Goal: Task Accomplishment & Management: Manage account settings

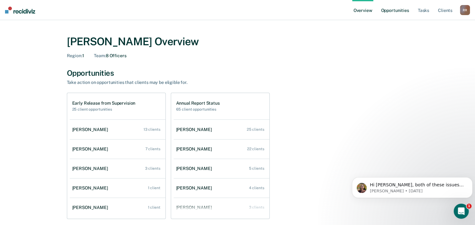
click at [400, 10] on link "Opportunities" at bounding box center [394, 10] width 30 height 20
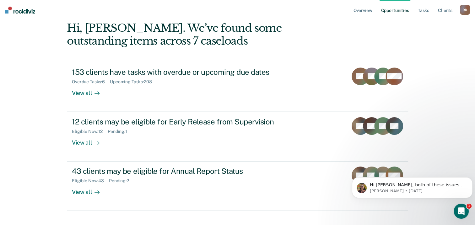
scroll to position [53, 0]
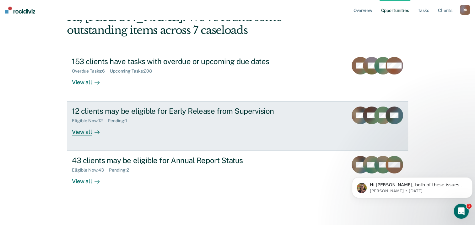
click at [82, 131] on div "View all" at bounding box center [89, 129] width 35 height 12
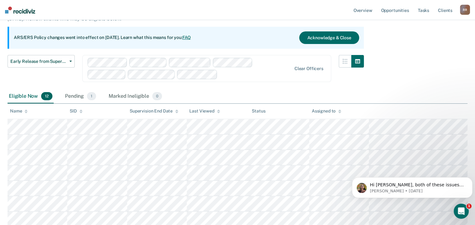
scroll to position [63, 0]
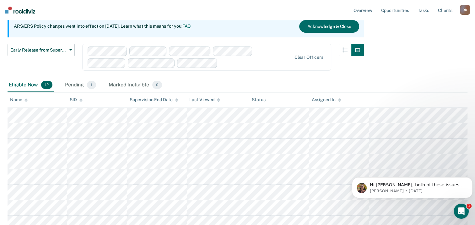
click at [321, 97] on div "Assigned to" at bounding box center [325, 99] width 29 height 5
drag, startPoint x: 390, startPoint y: 70, endPoint x: 397, endPoint y: 54, distance: 17.6
click at [397, 54] on div "Early Release from Supervision Supervision clients may be eligible for Early Re…" at bounding box center [237, 136] width 459 height 310
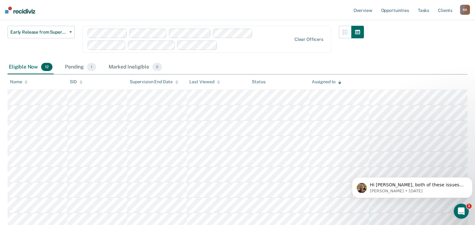
scroll to position [80, 0]
click at [77, 66] on div "Pending 1" at bounding box center [81, 68] width 34 height 14
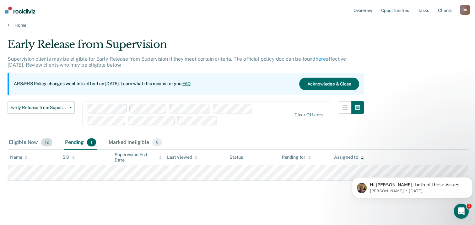
click at [31, 143] on div "Eligible Now 12" at bounding box center [31, 142] width 46 height 14
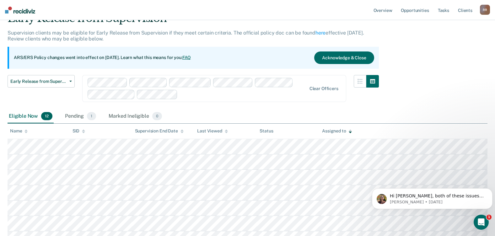
scroll to position [63, 0]
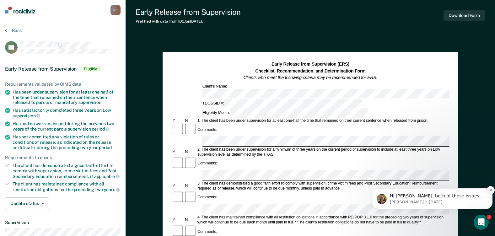
click at [479, 188] on icon "Dismiss notification" at bounding box center [490, 189] width 3 height 3
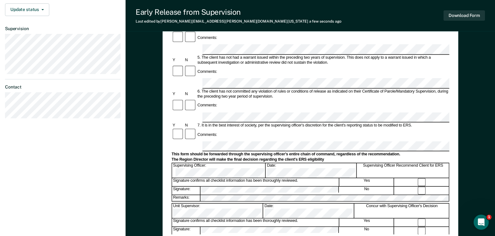
scroll to position [220, 0]
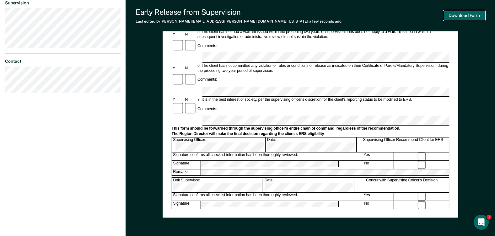
click at [455, 13] on button "Download Form" at bounding box center [463, 15] width 41 height 10
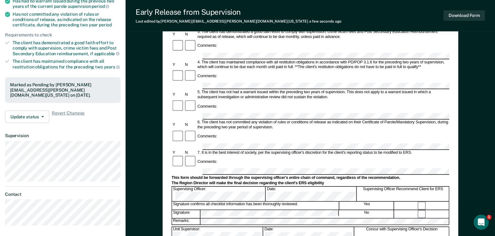
scroll to position [125, 0]
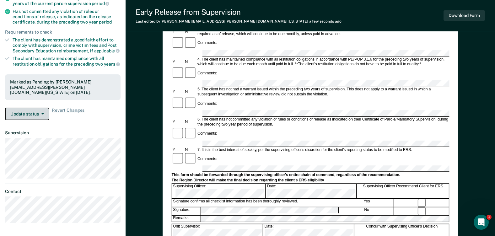
click at [38, 113] on button "Update status" at bounding box center [27, 114] width 44 height 13
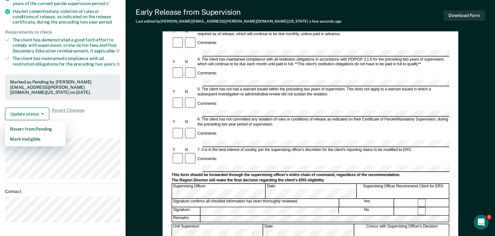
click at [81, 118] on div "Requirements validated by OIMS data Has been under supervision for at least one…" at bounding box center [62, 35] width 125 height 179
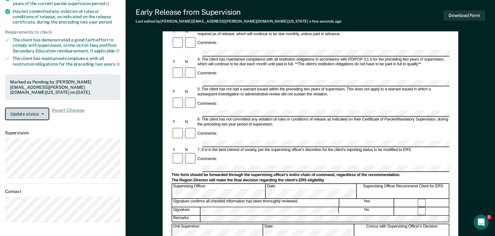
click at [35, 108] on button "Update status" at bounding box center [27, 114] width 44 height 13
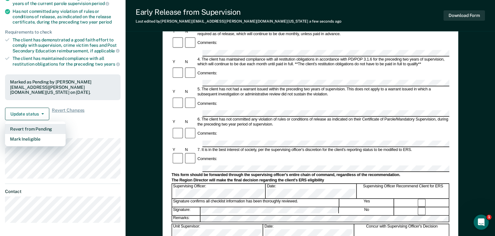
click at [33, 124] on button "Revert from Pending" at bounding box center [35, 129] width 61 height 10
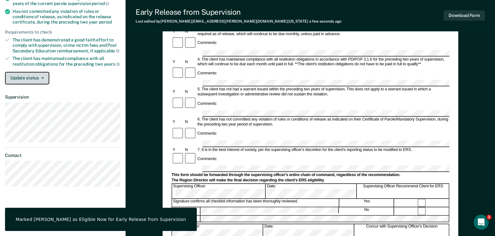
click at [45, 76] on button "Update status" at bounding box center [27, 78] width 44 height 13
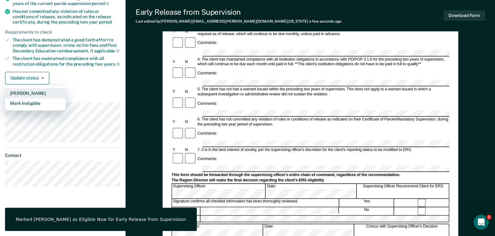
click at [38, 93] on button "[PERSON_NAME]" at bounding box center [35, 93] width 61 height 10
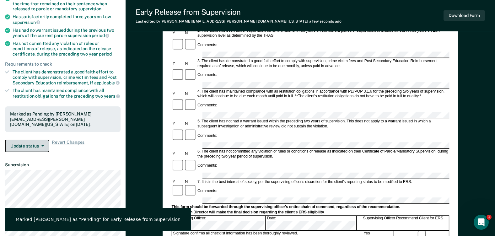
scroll to position [0, 0]
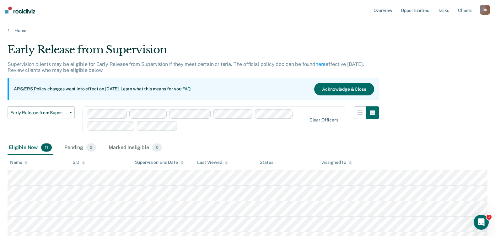
scroll to position [63, 0]
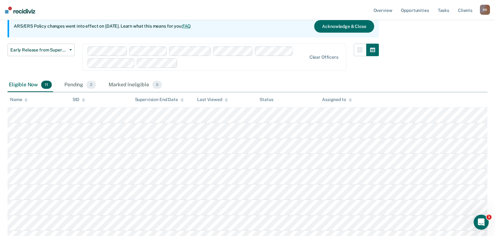
click at [331, 101] on div "Assigned to" at bounding box center [336, 99] width 29 height 5
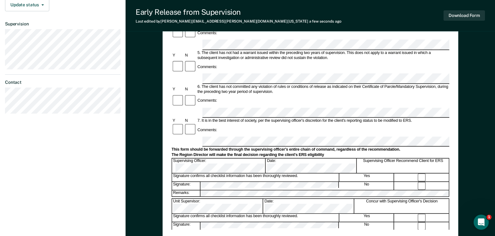
scroll to position [250, 0]
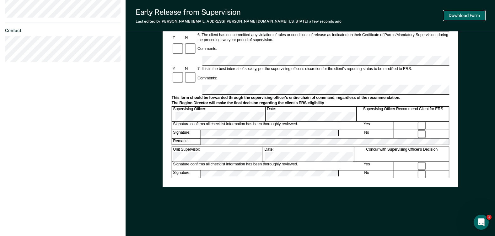
click at [470, 15] on button "Download Form" at bounding box center [463, 15] width 41 height 10
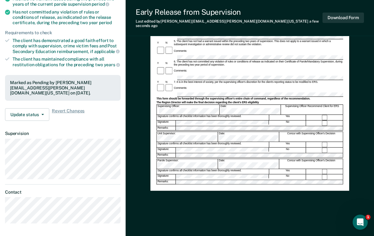
scroll to position [125, 0]
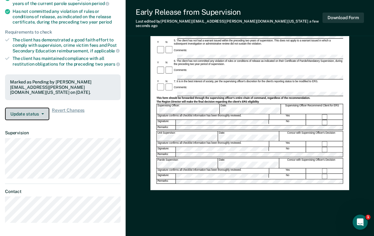
click at [43, 111] on button "Update status" at bounding box center [27, 114] width 44 height 13
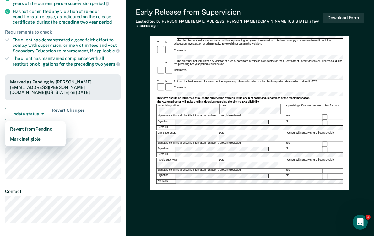
click at [74, 109] on span "Revert Changes" at bounding box center [68, 114] width 33 height 13
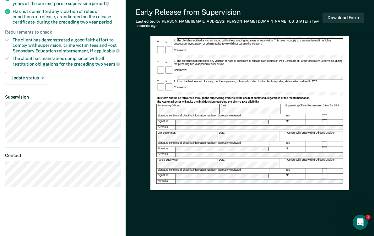
scroll to position [124, 0]
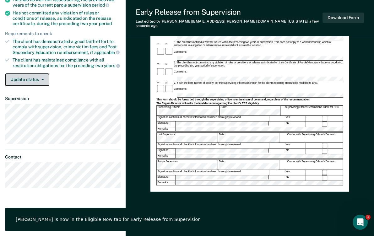
click at [43, 79] on icon "button" at bounding box center [42, 79] width 3 height 1
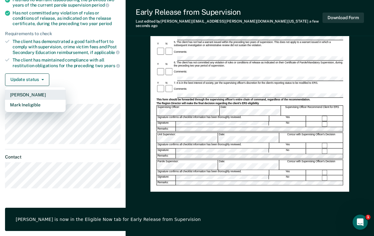
click at [37, 97] on button "[PERSON_NAME]" at bounding box center [35, 95] width 61 height 10
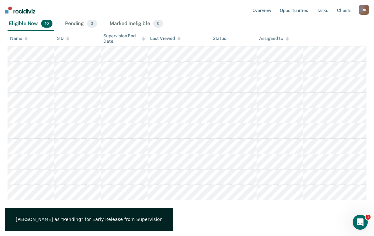
scroll to position [63, 0]
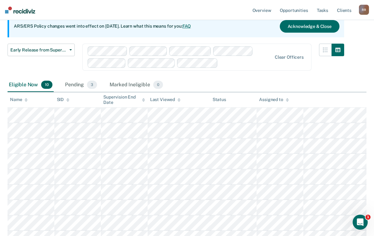
click at [272, 99] on div "Assigned to" at bounding box center [273, 99] width 29 height 5
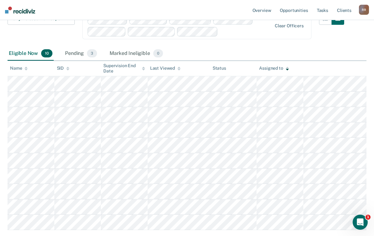
scroll to position [125, 0]
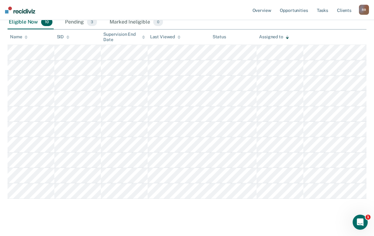
click at [18, 36] on div "Name" at bounding box center [19, 36] width 18 height 5
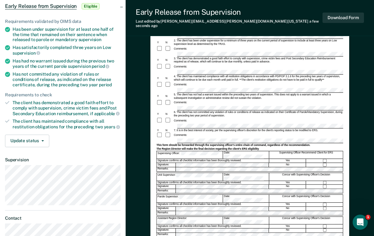
scroll to position [94, 0]
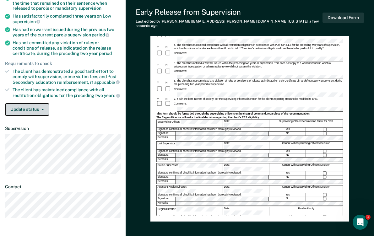
click at [43, 109] on icon "button" at bounding box center [42, 109] width 3 height 1
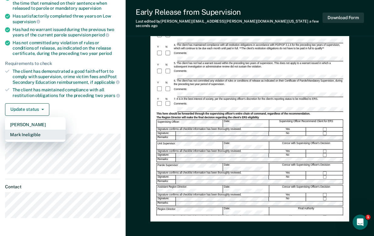
click at [39, 132] on button "Mark Ineligible" at bounding box center [35, 135] width 61 height 10
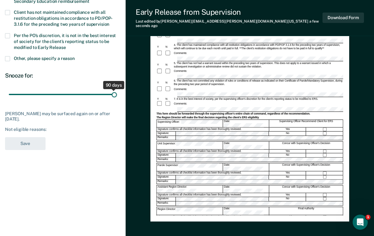
drag, startPoint x: 46, startPoint y: 93, endPoint x: 116, endPoint y: 92, distance: 70.0
type input "90"
click at [116, 92] on input "range" at bounding box center [63, 94] width 108 height 11
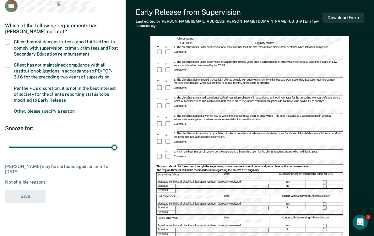
scroll to position [31, 0]
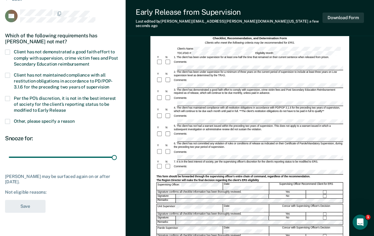
click at [8, 52] on span at bounding box center [7, 52] width 5 height 5
click at [89, 62] on input "Client has not demonstrated a good faith effort to comply with supervision, cri…" at bounding box center [89, 62] width 0 height 0
click at [7, 96] on span at bounding box center [7, 98] width 5 height 5
click at [66, 108] on input "Per the PO’s discretion, it is not in the best interest of society for the clie…" at bounding box center [66, 108] width 0 height 0
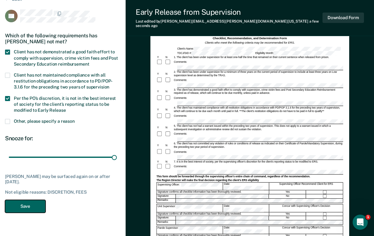
click at [34, 206] on button "Save" at bounding box center [25, 206] width 40 height 13
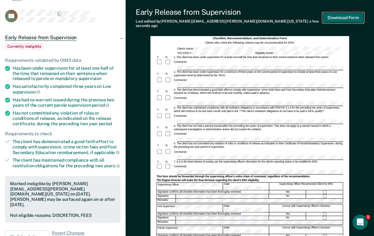
click at [347, 16] on button "Download Form" at bounding box center [342, 18] width 41 height 10
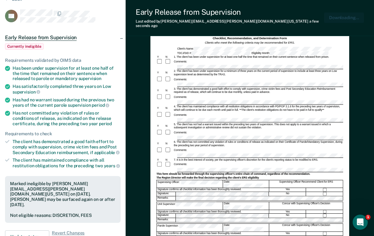
scroll to position [0, 0]
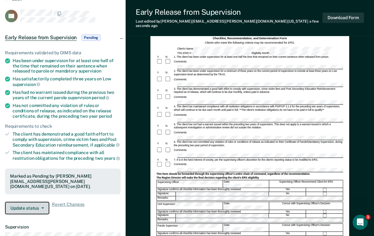
click at [40, 207] on span "button" at bounding box center [41, 207] width 5 height 1
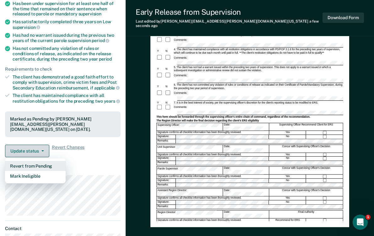
scroll to position [94, 0]
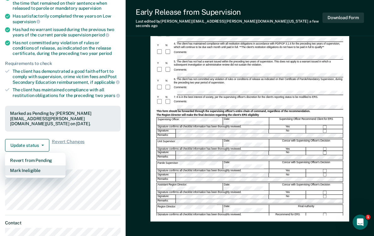
click at [38, 165] on button "Mark Ineligible" at bounding box center [35, 170] width 61 height 10
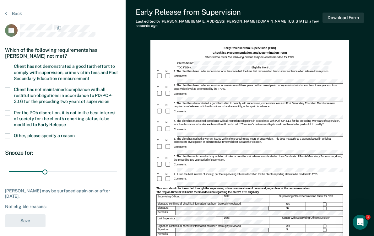
scroll to position [0, 0]
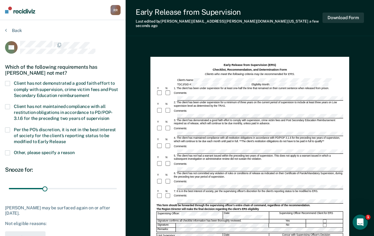
click at [8, 81] on span at bounding box center [7, 83] width 5 height 5
click at [89, 93] on input "Client has not demonstrated a good faith effort to comply with supervision, cri…" at bounding box center [89, 93] width 0 height 0
click at [8, 128] on span at bounding box center [7, 129] width 5 height 5
click at [66, 139] on input "Per the PO’s discretion, it is not in the best interest of society for the clie…" at bounding box center [66, 139] width 0 height 0
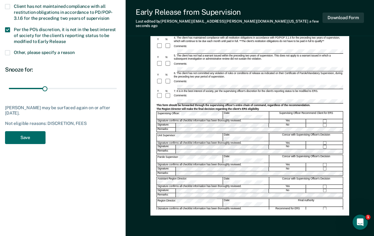
scroll to position [124, 0]
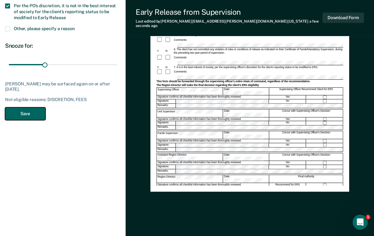
click at [19, 109] on button "Save" at bounding box center [25, 113] width 40 height 13
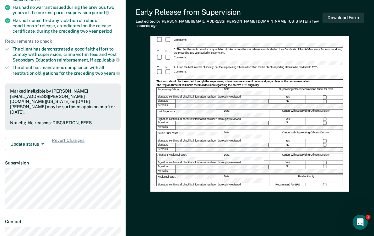
scroll to position [118, 0]
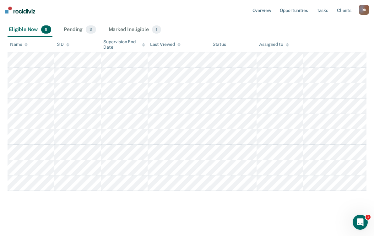
click at [13, 44] on div "Name" at bounding box center [19, 44] width 18 height 5
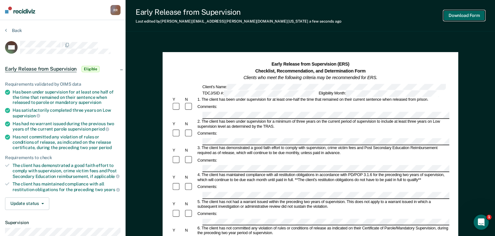
click at [461, 13] on button "Download Form" at bounding box center [463, 15] width 41 height 10
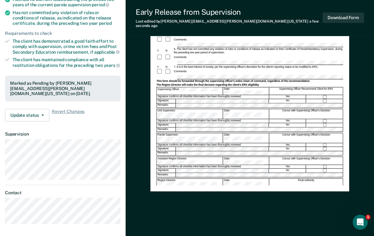
scroll to position [125, 0]
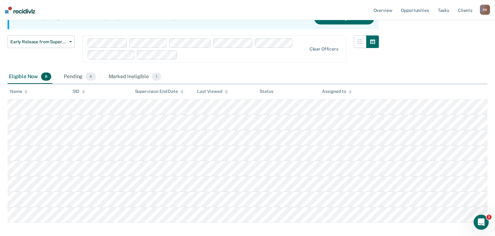
scroll to position [94, 0]
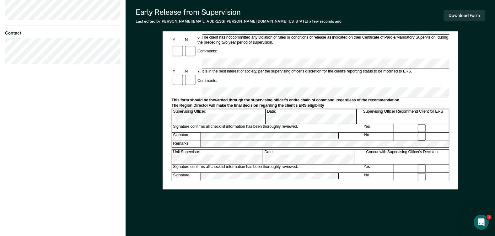
scroll to position [250, 0]
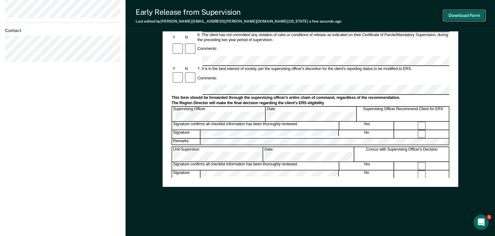
click at [464, 13] on button "Download Form" at bounding box center [463, 15] width 41 height 10
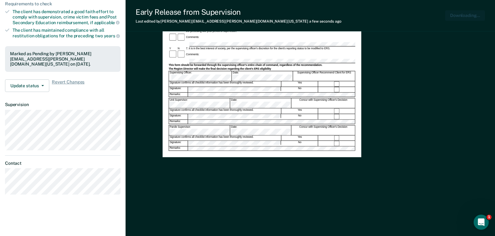
scroll to position [0, 0]
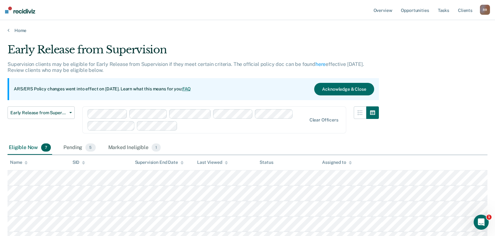
scroll to position [87, 0]
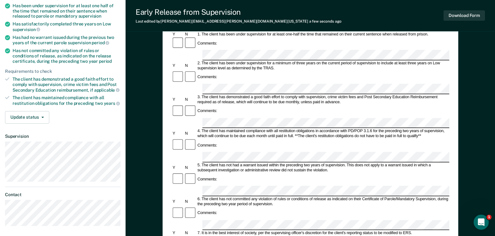
scroll to position [94, 0]
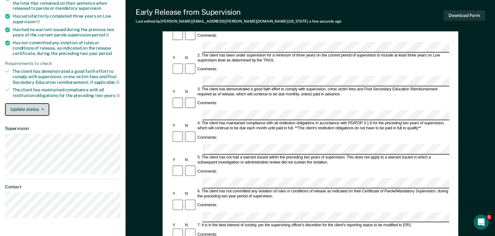
click at [38, 110] on button "Update status" at bounding box center [27, 109] width 44 height 13
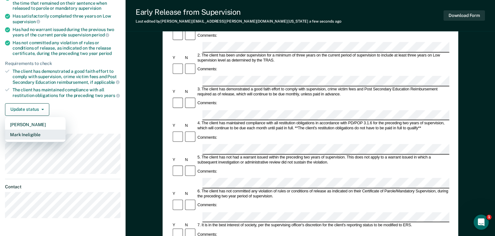
click at [43, 135] on button "Mark Ineligible" at bounding box center [35, 135] width 61 height 10
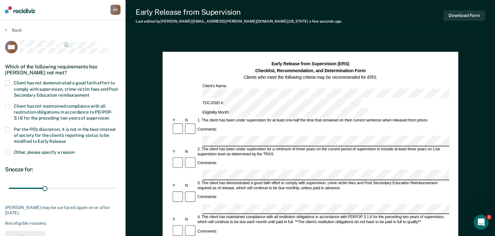
scroll to position [0, 0]
drag, startPoint x: 46, startPoint y: 188, endPoint x: 133, endPoint y: 186, distance: 86.9
type input "90"
click at [117, 186] on input "range" at bounding box center [63, 188] width 108 height 11
click at [7, 82] on span at bounding box center [7, 83] width 5 height 5
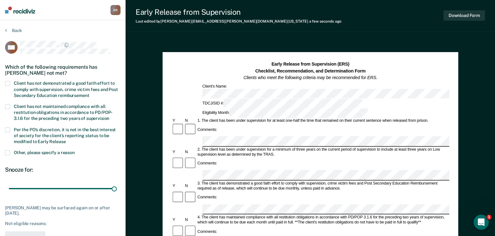
click at [89, 93] on input "Client has not demonstrated a good faith effort to comply with supervision, cri…" at bounding box center [89, 93] width 0 height 0
click at [7, 129] on span at bounding box center [7, 129] width 5 height 5
click at [66, 139] on input "Per the PO’s discretion, it is not in the best interest of society for the clie…" at bounding box center [66, 139] width 0 height 0
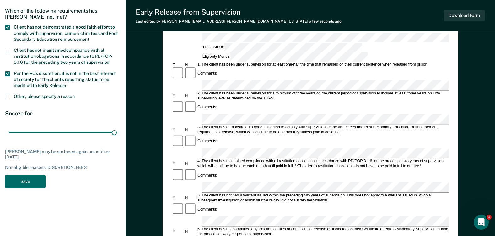
scroll to position [63, 0]
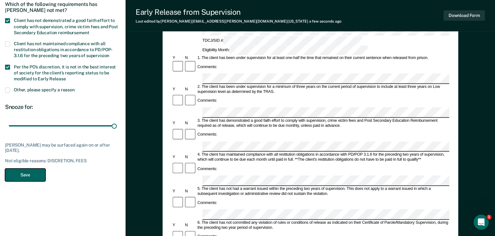
click at [32, 173] on button "Save" at bounding box center [25, 174] width 40 height 13
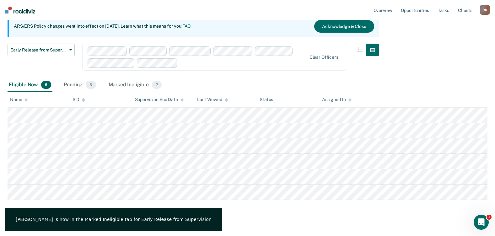
scroll to position [72, 0]
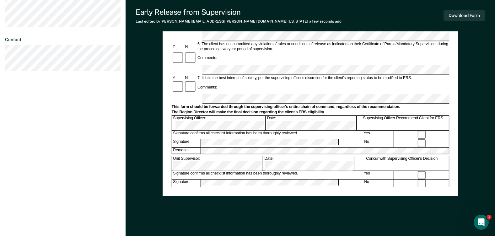
scroll to position [250, 0]
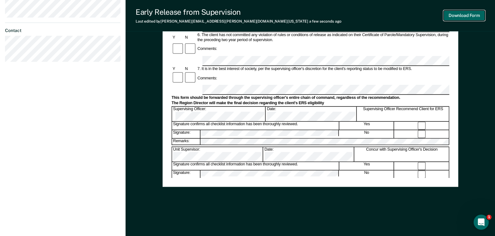
click at [475, 13] on button "Download Form" at bounding box center [463, 15] width 41 height 10
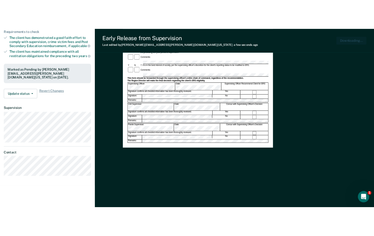
scroll to position [0, 0]
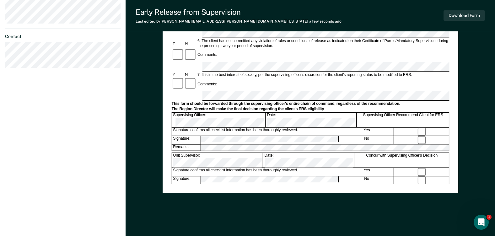
scroll to position [250, 0]
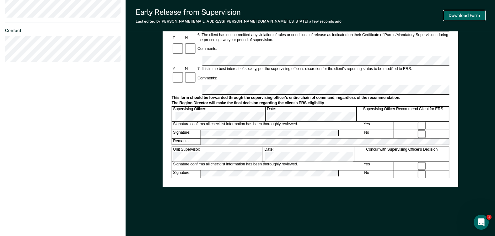
click at [472, 16] on button "Download Form" at bounding box center [463, 15] width 41 height 10
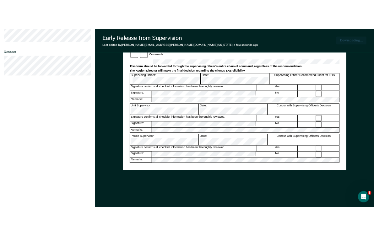
scroll to position [0, 0]
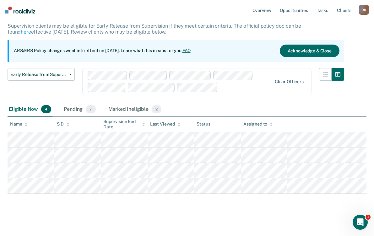
scroll to position [41, 0]
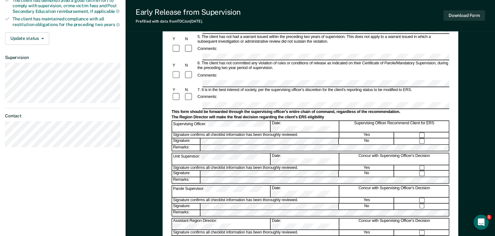
scroll to position [188, 0]
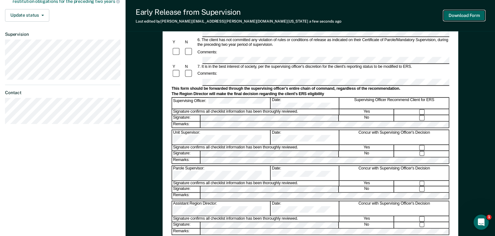
click at [460, 15] on button "Download Form" at bounding box center [463, 15] width 41 height 10
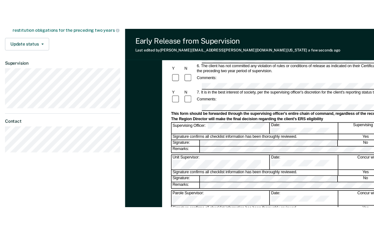
scroll to position [0, 0]
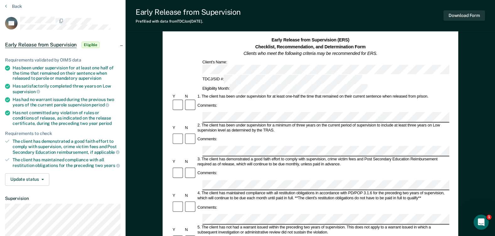
scroll to position [31, 0]
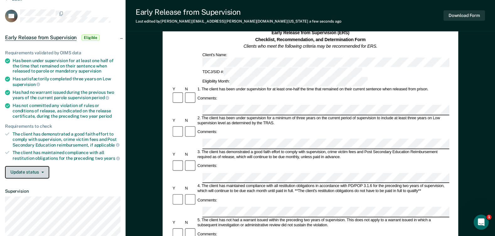
click at [26, 172] on button "Update status" at bounding box center [27, 172] width 44 height 13
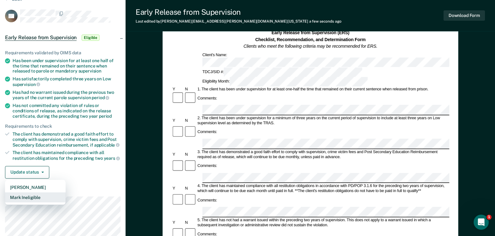
click at [35, 196] on button "Mark Ineligible" at bounding box center [35, 197] width 61 height 10
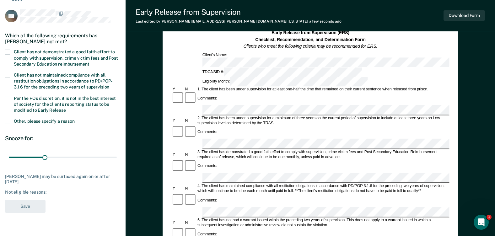
click at [8, 74] on span at bounding box center [7, 75] width 5 height 5
click at [109, 85] on input "Client has not maintained compliance with all restitution obligations in accord…" at bounding box center [109, 85] width 0 height 0
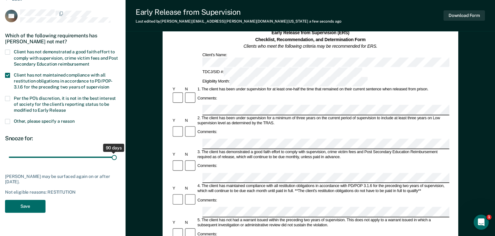
drag, startPoint x: 45, startPoint y: 157, endPoint x: 125, endPoint y: 159, distance: 79.7
type input "90"
click at [117, 159] on input "range" at bounding box center [63, 157] width 108 height 11
click at [26, 205] on button "Save" at bounding box center [25, 206] width 40 height 13
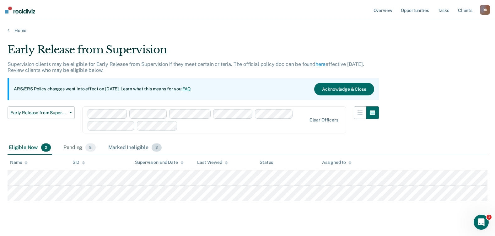
click at [141, 148] on div "Marked Ineligible 3" at bounding box center [135, 148] width 56 height 14
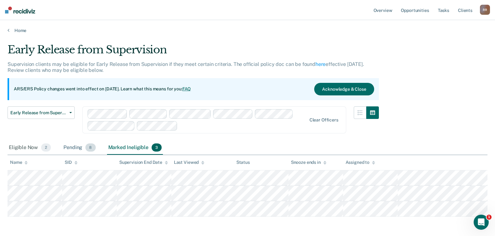
click at [73, 149] on div "Pending 8" at bounding box center [79, 148] width 34 height 14
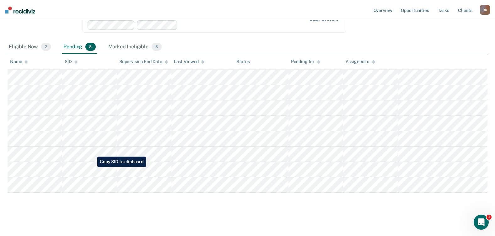
scroll to position [103, 0]
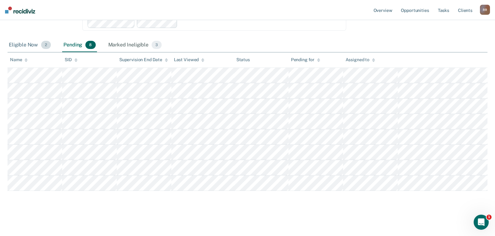
click at [29, 48] on div "Eligible Now 2" at bounding box center [30, 45] width 45 height 14
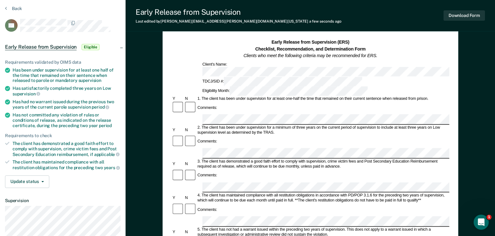
scroll to position [63, 0]
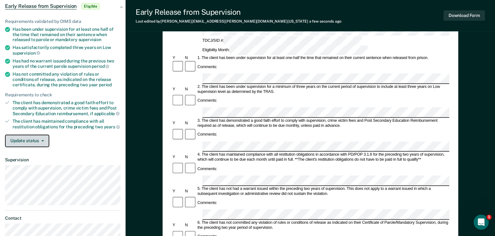
click at [29, 141] on button "Update status" at bounding box center [27, 141] width 44 height 13
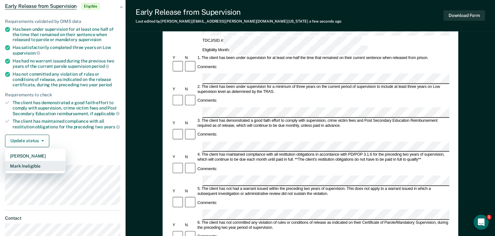
click at [33, 165] on button "Mark Ineligible" at bounding box center [35, 166] width 61 height 10
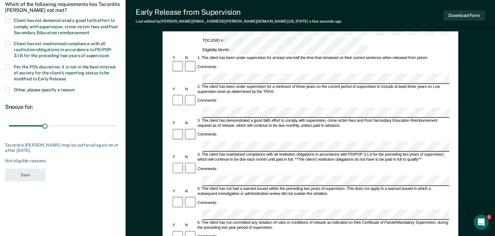
click at [8, 42] on span at bounding box center [7, 43] width 5 height 5
click at [109, 53] on input "Client has not maintained compliance with all restitution obligations in accord…" at bounding box center [109, 53] width 0 height 0
click at [8, 42] on span at bounding box center [7, 43] width 5 height 5
click at [109, 53] on input "Client has not maintained compliance with all restitution obligations in accord…" at bounding box center [109, 53] width 0 height 0
click at [8, 21] on span at bounding box center [7, 20] width 5 height 5
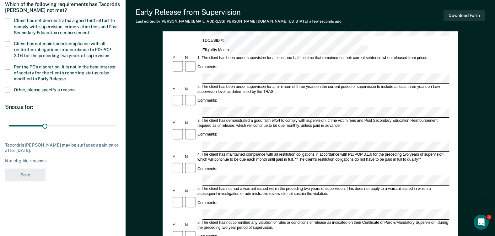
click at [89, 30] on input "Client has not demonstrated a good faith effort to comply with supervision, cri…" at bounding box center [89, 30] width 0 height 0
click at [26, 173] on button "Save" at bounding box center [25, 174] width 40 height 13
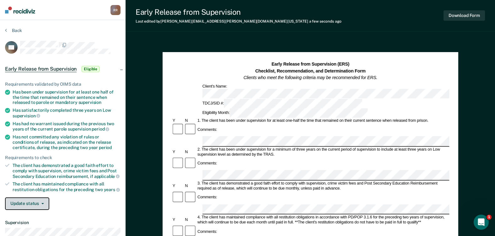
click at [21, 204] on button "Update status" at bounding box center [27, 203] width 44 height 13
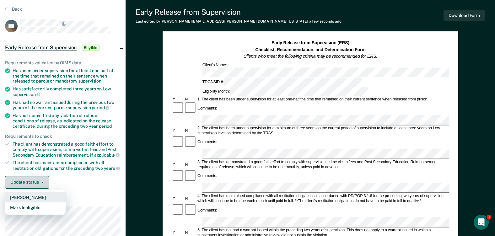
scroll to position [31, 0]
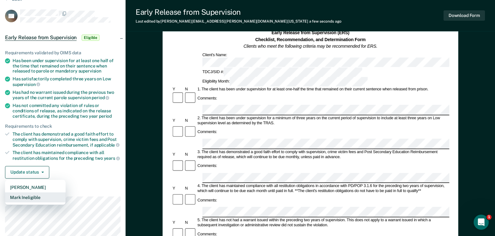
click at [36, 198] on button "Mark Ineligible" at bounding box center [35, 197] width 61 height 10
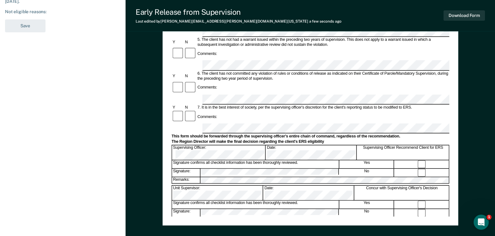
scroll to position [250, 0]
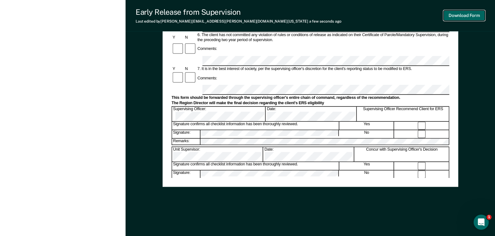
click at [473, 16] on button "Download Form" at bounding box center [463, 15] width 41 height 10
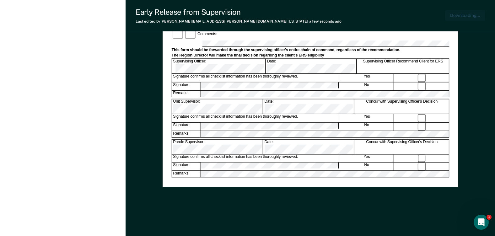
scroll to position [0, 0]
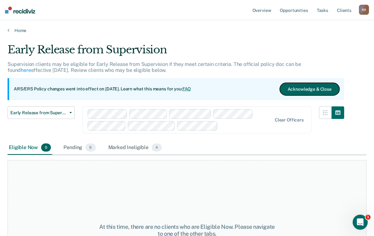
click at [321, 85] on button "Acknowledge & Close" at bounding box center [309, 89] width 60 height 13
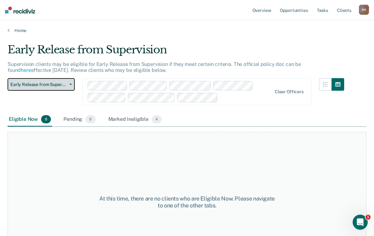
click at [70, 85] on button "Early Release from Supervision" at bounding box center [41, 84] width 67 height 13
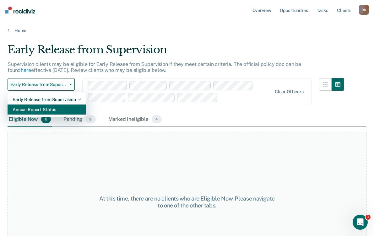
click at [66, 110] on div "Annual Report Status" at bounding box center [47, 109] width 68 height 10
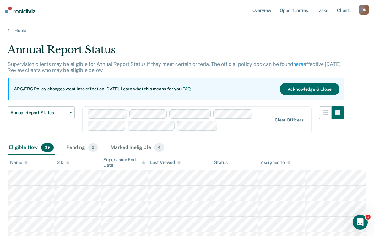
click at [280, 160] on div "Assigned to" at bounding box center [274, 162] width 29 height 5
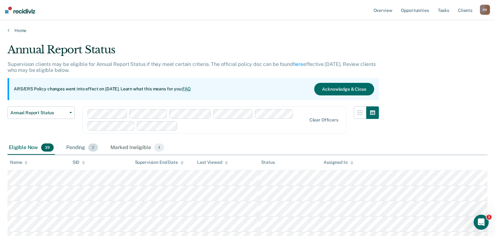
click at [73, 145] on div "Pending 2" at bounding box center [82, 148] width 34 height 14
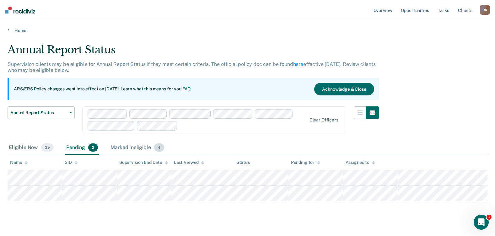
click at [141, 147] on div "Marked Ineligible 4" at bounding box center [137, 148] width 56 height 14
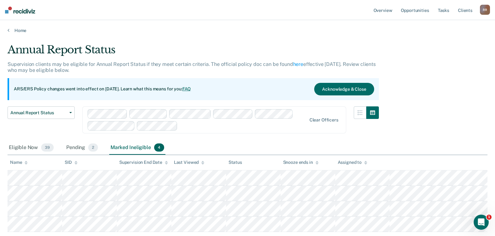
scroll to position [31, 0]
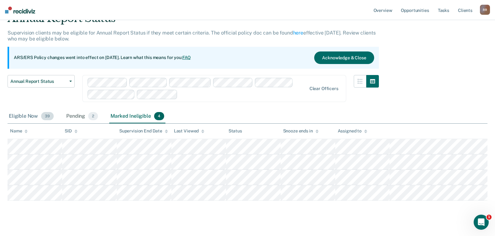
click at [13, 119] on div "Eligible Now 39" at bounding box center [31, 116] width 47 height 14
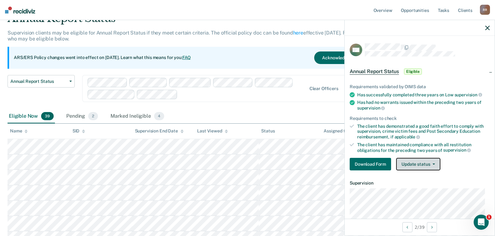
click at [435, 167] on button "Update status" at bounding box center [418, 164] width 44 height 13
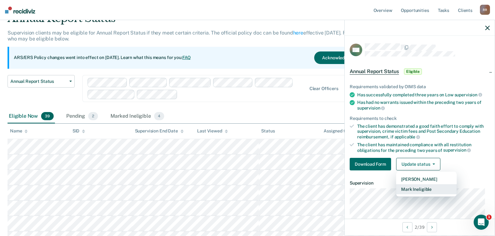
click at [431, 187] on button "Mark Ineligible" at bounding box center [426, 189] width 61 height 10
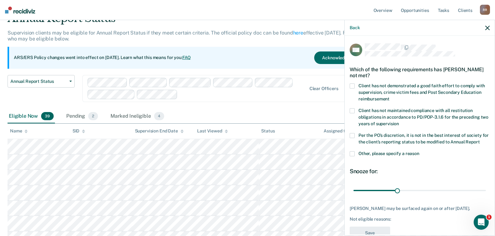
click at [353, 86] on span at bounding box center [351, 85] width 5 height 5
click at [389, 97] on input "Client has not demonstrated a good faith effort to comply with supervision, cri…" at bounding box center [389, 97] width 0 height 0
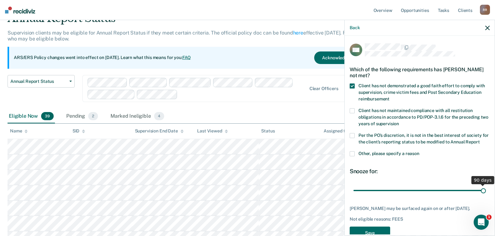
drag, startPoint x: 397, startPoint y: 196, endPoint x: 485, endPoint y: 193, distance: 88.5
type input "90"
click at [479, 193] on input "range" at bounding box center [419, 190] width 132 height 11
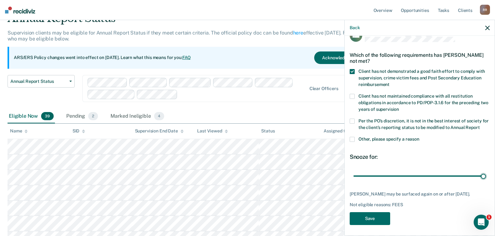
scroll to position [28, 0]
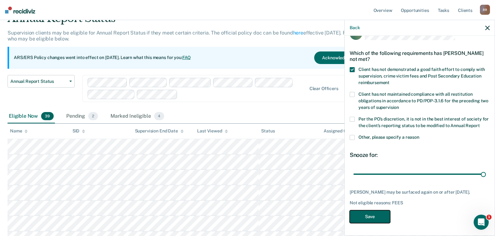
click at [374, 216] on button "Save" at bounding box center [369, 216] width 40 height 13
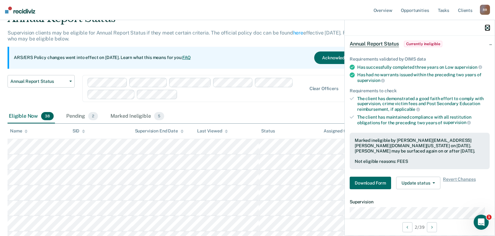
click at [479, 28] on icon "button" at bounding box center [487, 28] width 4 height 4
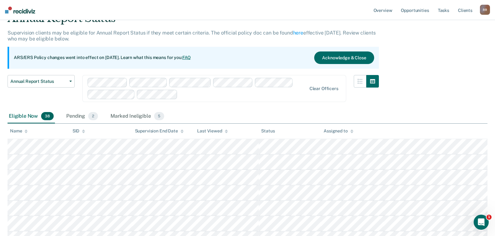
click at [13, 127] on th "Name" at bounding box center [39, 131] width 62 height 15
click at [15, 131] on div "Name" at bounding box center [19, 130] width 18 height 5
click at [342, 130] on div "Assigned to" at bounding box center [337, 130] width 29 height 5
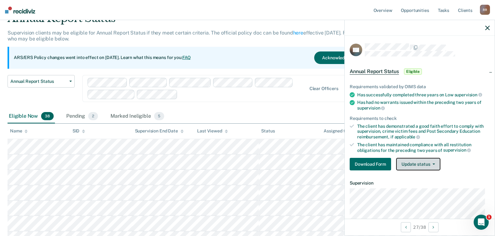
click at [435, 165] on button "Update status" at bounding box center [418, 164] width 44 height 13
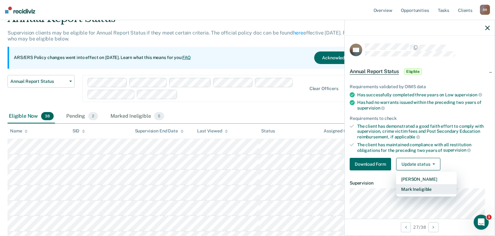
click at [427, 190] on button "Mark Ineligible" at bounding box center [426, 189] width 61 height 10
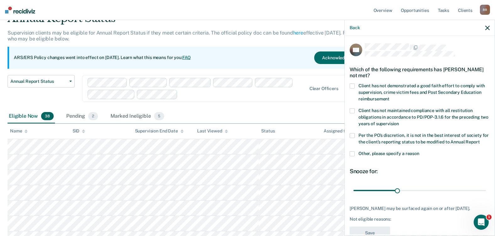
click at [352, 136] on span at bounding box center [351, 135] width 5 height 5
click at [479, 140] on input "Per the PO’s discretion, it is not in the best interest of society for the clie…" at bounding box center [479, 140] width 0 height 0
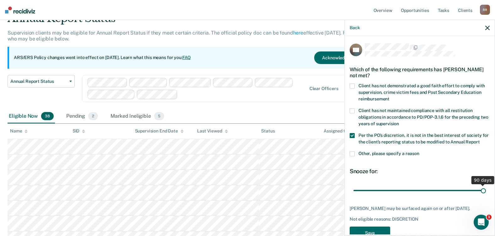
drag, startPoint x: 396, startPoint y: 196, endPoint x: 496, endPoint y: 201, distance: 99.8
type input "90"
click at [479, 196] on input "range" at bounding box center [419, 190] width 132 height 11
click at [353, 133] on span at bounding box center [351, 135] width 5 height 5
click at [479, 140] on input "Per the PO’s discretion, it is not in the best interest of society for the clie…" at bounding box center [479, 140] width 0 height 0
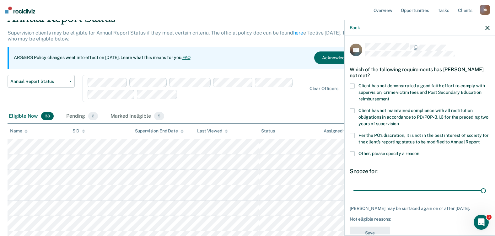
click at [353, 156] on span at bounding box center [351, 153] width 5 height 5
click at [419, 151] on input "Other, please specify a reason" at bounding box center [419, 151] width 0 height 0
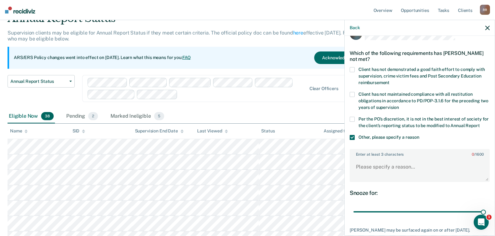
scroll to position [31, 0]
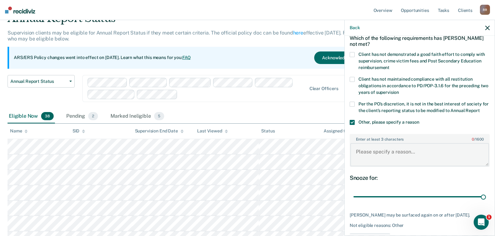
click at [376, 156] on textarea "Enter at least 3 characters 0 / 1600" at bounding box center [419, 154] width 139 height 23
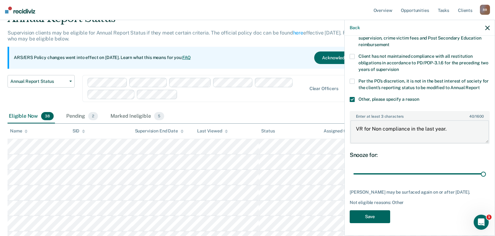
type textarea "VR for Non compliance in the last year."
click at [368, 218] on button "Save" at bounding box center [369, 216] width 40 height 13
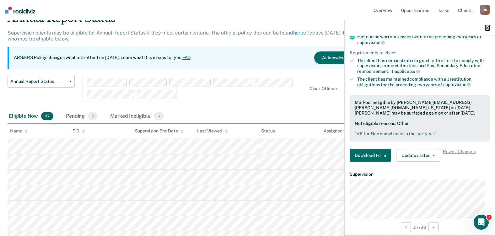
click at [479, 26] on icon "button" at bounding box center [487, 28] width 4 height 4
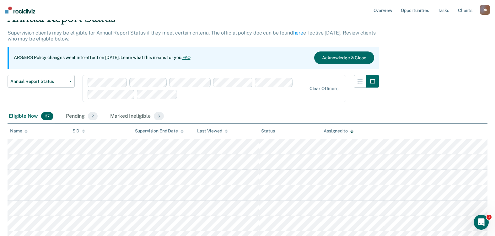
click at [337, 130] on div "Assigned to" at bounding box center [337, 130] width 29 height 5
click at [334, 130] on div "Assigned to" at bounding box center [337, 130] width 29 height 5
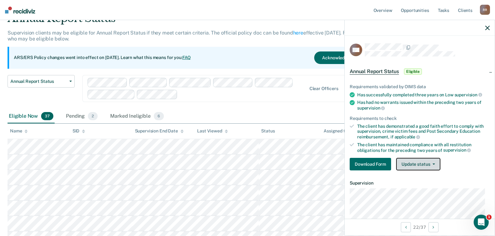
click at [427, 162] on button "Update status" at bounding box center [418, 164] width 44 height 13
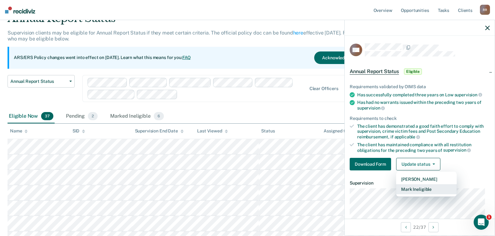
click at [424, 187] on button "Mark Ineligible" at bounding box center [426, 189] width 61 height 10
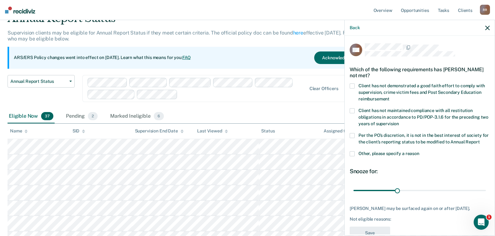
click at [353, 85] on span at bounding box center [351, 85] width 5 height 5
click at [389, 97] on input "Client has not demonstrated a good faith effort to comply with supervision, cri…" at bounding box center [389, 97] width 0 height 0
click at [352, 156] on span at bounding box center [351, 153] width 5 height 5
click at [419, 151] on input "Other, please specify a reason" at bounding box center [419, 151] width 0 height 0
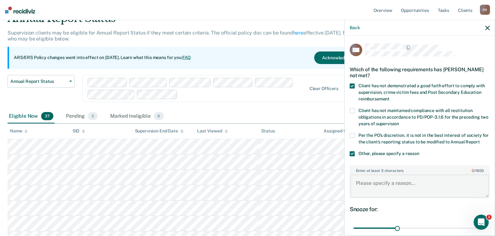
click at [367, 189] on textarea "Enter at least 3 characters 0 / 1600" at bounding box center [419, 185] width 139 height 23
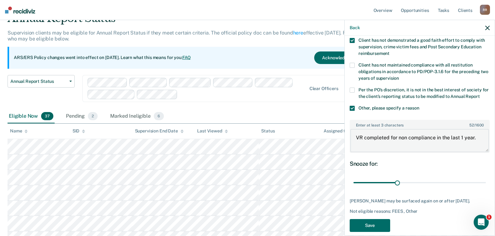
scroll to position [60, 0]
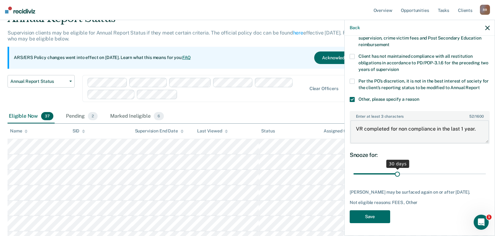
type textarea "VR completed for non compliance in the last 1 year."
drag, startPoint x: 394, startPoint y: 171, endPoint x: 492, endPoint y: 167, distance: 97.9
type input "90"
click at [479, 168] on input "range" at bounding box center [419, 173] width 132 height 11
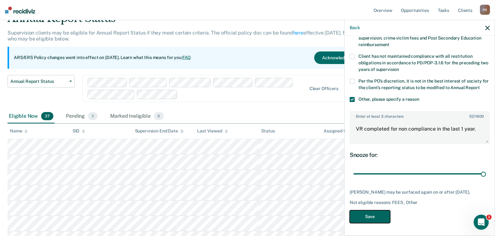
click at [377, 219] on button "Save" at bounding box center [369, 216] width 40 height 13
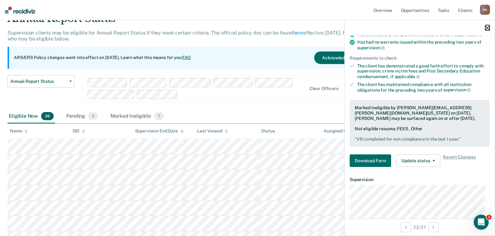
click at [479, 28] on icon "button" at bounding box center [487, 28] width 4 height 4
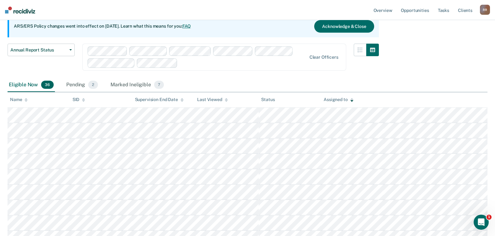
scroll to position [94, 0]
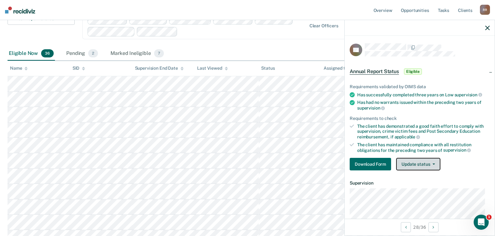
click at [427, 163] on button "Update status" at bounding box center [418, 164] width 44 height 13
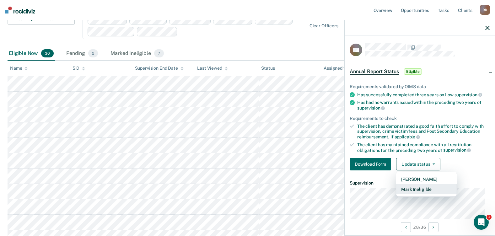
click at [427, 187] on button "Mark Ineligible" at bounding box center [426, 189] width 61 height 10
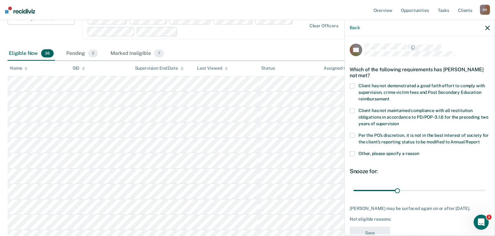
click at [353, 134] on span at bounding box center [351, 135] width 5 height 5
click at [479, 140] on input "Per the PO’s discretion, it is not in the best interest of society for the clie…" at bounding box center [479, 140] width 0 height 0
click at [352, 156] on span at bounding box center [351, 153] width 5 height 5
click at [419, 151] on input "Other, please specify a reason" at bounding box center [419, 151] width 0 height 0
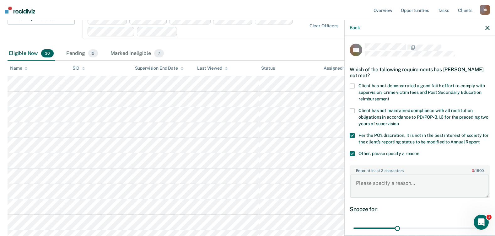
click at [372, 191] on textarea "Enter at least 3 characters 0 / 1600" at bounding box center [419, 185] width 139 height 23
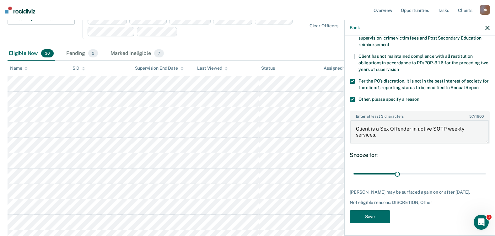
scroll to position [66, 0]
type textarea "Client is a Sex Offender in active SOTP weekly services."
drag, startPoint x: 396, startPoint y: 168, endPoint x: 489, endPoint y: 175, distance: 93.4
type input "90"
click at [479, 175] on input "range" at bounding box center [419, 173] width 132 height 11
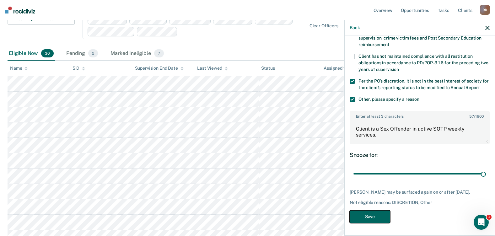
click at [368, 214] on button "Save" at bounding box center [369, 216] width 40 height 13
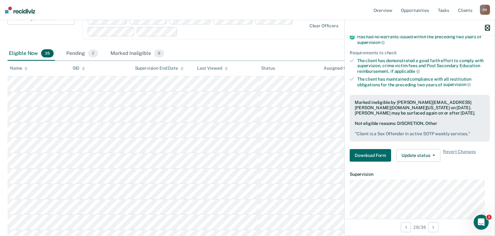
click at [479, 28] on icon "button" at bounding box center [487, 28] width 4 height 4
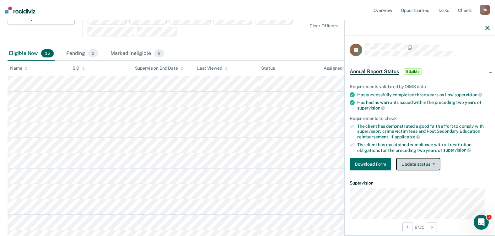
click at [427, 163] on button "Update status" at bounding box center [418, 164] width 44 height 13
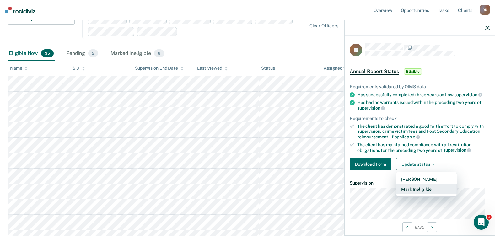
click at [426, 190] on button "Mark Ineligible" at bounding box center [426, 189] width 61 height 10
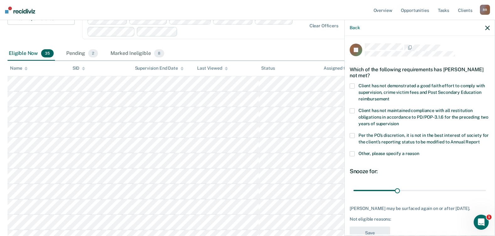
click at [351, 87] on span at bounding box center [351, 85] width 5 height 5
click at [389, 97] on input "Client has not demonstrated a good faith effort to comply with supervision, cri…" at bounding box center [389, 97] width 0 height 0
click at [352, 134] on span at bounding box center [351, 135] width 5 height 5
click at [479, 140] on input "Per the PO’s discretion, it is not in the best interest of society for the clie…" at bounding box center [479, 140] width 0 height 0
click at [351, 156] on span at bounding box center [351, 153] width 5 height 5
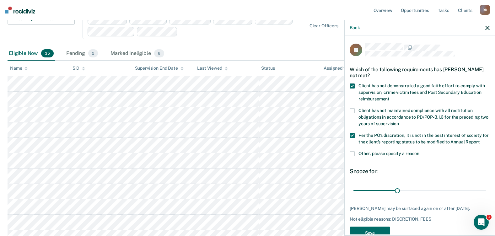
click at [419, 151] on input "Other, please specify a reason" at bounding box center [419, 151] width 0 height 0
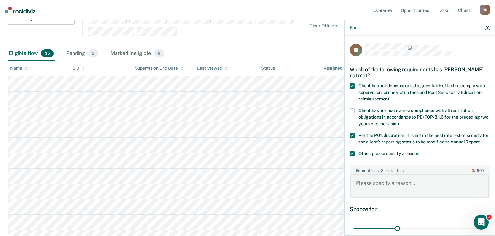
click at [384, 191] on textarea "Enter at least 3 characters 0 / 1600" at bounding box center [419, 185] width 139 height 23
click at [432, 190] on textarea "Client is currently on Probation" at bounding box center [419, 185] width 139 height 23
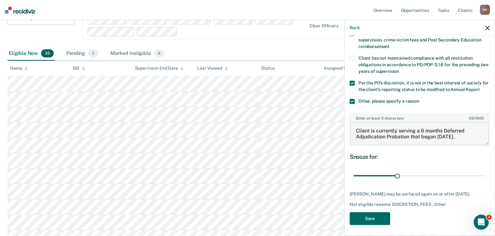
scroll to position [60, 0]
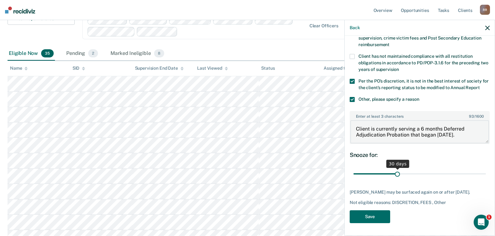
type textarea "Client is currently serving a 6 months Deferred Adjudication Probation that beg…"
drag, startPoint x: 395, startPoint y: 174, endPoint x: 484, endPoint y: 172, distance: 89.1
type input "90"
click at [479, 172] on input "range" at bounding box center [419, 173] width 132 height 11
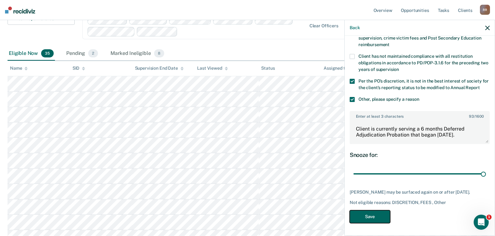
click at [374, 218] on button "Save" at bounding box center [369, 216] width 40 height 13
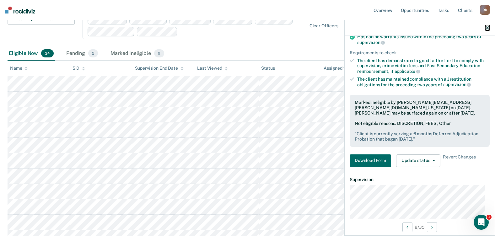
click at [479, 28] on icon "button" at bounding box center [487, 28] width 4 height 4
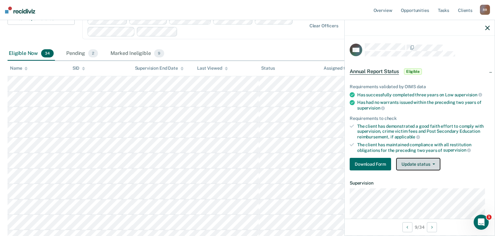
click at [420, 165] on button "Update status" at bounding box center [418, 164] width 44 height 13
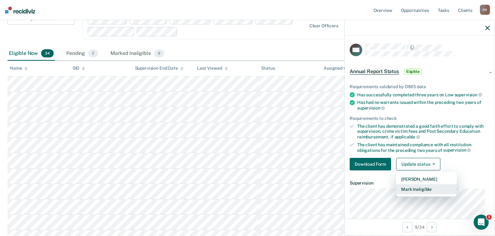
click at [428, 187] on button "Mark Ineligible" at bounding box center [426, 189] width 61 height 10
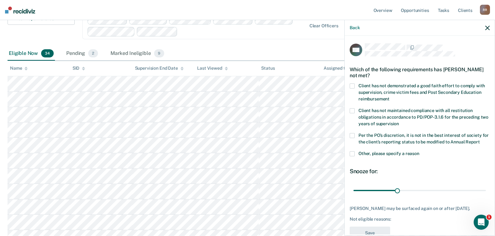
click at [353, 85] on span at bounding box center [351, 85] width 5 height 5
click at [389, 97] on input "Client has not demonstrated a good faith effort to comply with supervision, cri…" at bounding box center [389, 97] width 0 height 0
click at [351, 112] on span at bounding box center [351, 110] width 5 height 5
click at [399, 121] on input "Client has not maintained compliance with all restitution obligations in accord…" at bounding box center [399, 121] width 0 height 0
drag, startPoint x: 353, startPoint y: 135, endPoint x: 352, endPoint y: 140, distance: 4.9
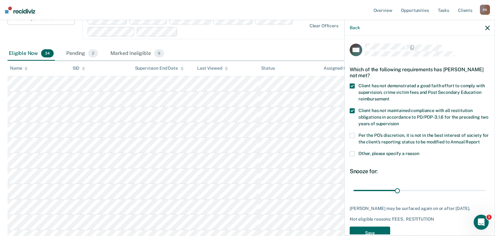
click at [353, 135] on span at bounding box center [351, 135] width 5 height 5
click at [479, 140] on input "Per the PO’s discretion, it is not in the best interest of society for the clie…" at bounding box center [479, 140] width 0 height 0
click at [352, 156] on span at bounding box center [351, 153] width 5 height 5
click at [419, 151] on input "Other, please specify a reason" at bounding box center [419, 151] width 0 height 0
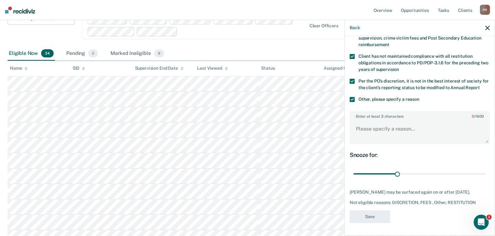
scroll to position [63, 0]
click at [369, 127] on textarea "Enter at least 3 characters 0 / 1600" at bounding box center [419, 131] width 139 height 23
click at [458, 123] on textarea "Client has a recent positive UA 5/2025;" at bounding box center [419, 131] width 139 height 23
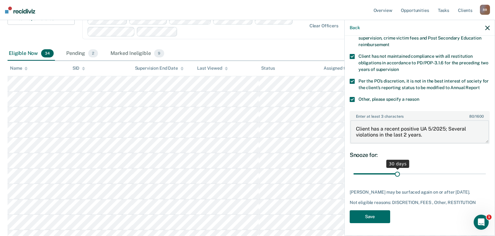
type textarea "Client has a recent positive UA 5/2025; Several violations in the last 2 years."
drag, startPoint x: 395, startPoint y: 169, endPoint x: 492, endPoint y: 173, distance: 97.6
type input "90"
click at [479, 173] on input "range" at bounding box center [419, 173] width 132 height 11
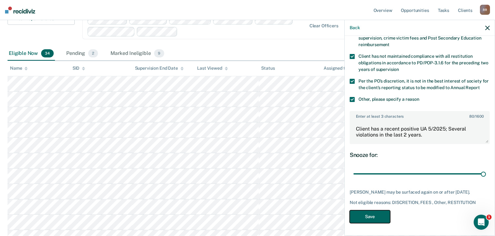
click at [372, 218] on button "Save" at bounding box center [369, 216] width 40 height 13
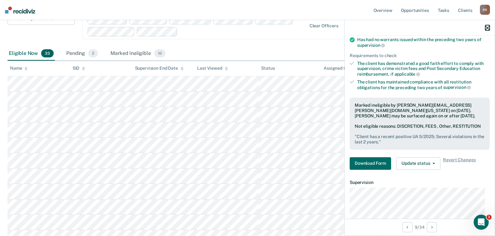
click at [479, 28] on icon "button" at bounding box center [487, 28] width 4 height 4
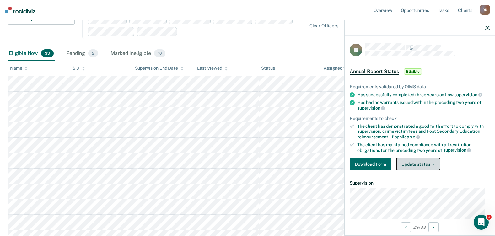
click at [414, 166] on button "Update status" at bounding box center [418, 164] width 44 height 13
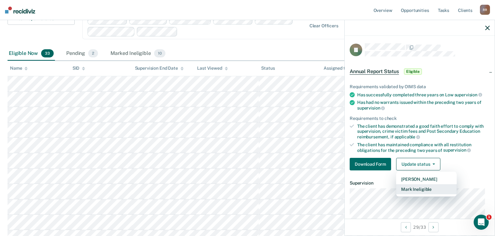
click at [419, 188] on button "Mark Ineligible" at bounding box center [426, 189] width 61 height 10
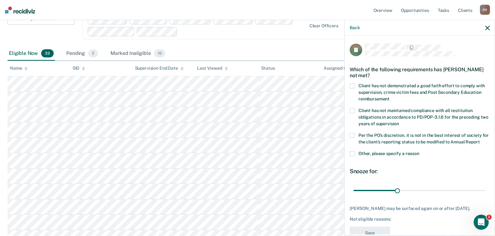
click at [354, 156] on span at bounding box center [351, 153] width 5 height 5
click at [419, 151] on input "Other, please specify a reason" at bounding box center [419, 151] width 0 height 0
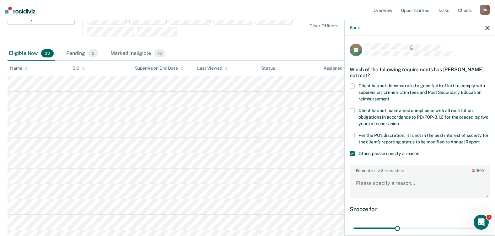
click at [351, 134] on span at bounding box center [351, 135] width 5 height 5
click at [479, 140] on input "Per the PO’s discretion, it is not in the best interest of society for the clie…" at bounding box center [479, 140] width 0 height 0
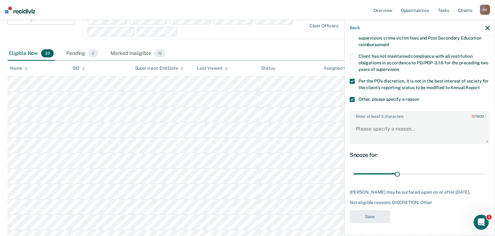
scroll to position [66, 0]
click at [362, 122] on textarea "Enter at least 3 characters 0 / 1600" at bounding box center [419, 131] width 139 height 23
drag, startPoint x: 394, startPoint y: 169, endPoint x: 487, endPoint y: 166, distance: 93.5
type input "90"
click at [479, 168] on input "range" at bounding box center [419, 173] width 132 height 11
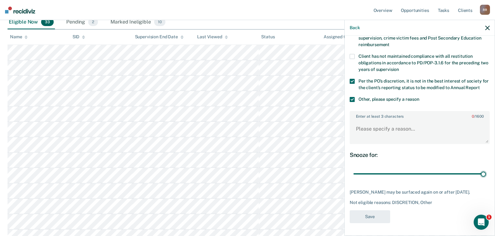
scroll to position [94, 0]
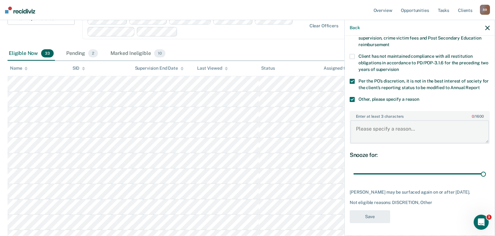
click at [389, 120] on textarea "Enter at least 3 characters 0 / 1600" at bounding box center [419, 131] width 139 height 23
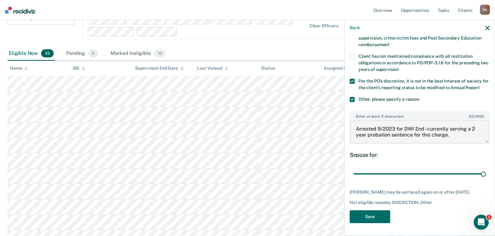
scroll to position [125, 0]
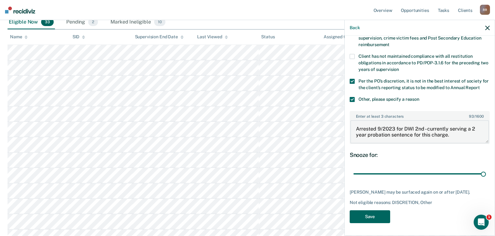
type textarea "Arrested 9/2023 for DWI 2nd - currently serving a 2 year probation sentence for…"
click at [367, 217] on button "Save" at bounding box center [369, 216] width 40 height 13
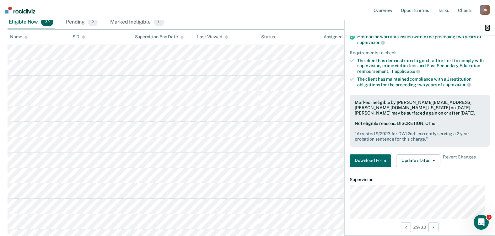
click at [479, 27] on icon "button" at bounding box center [487, 28] width 4 height 4
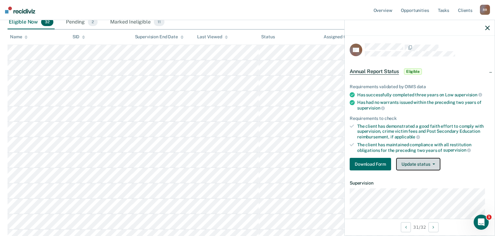
click at [424, 167] on button "Update status" at bounding box center [418, 164] width 44 height 13
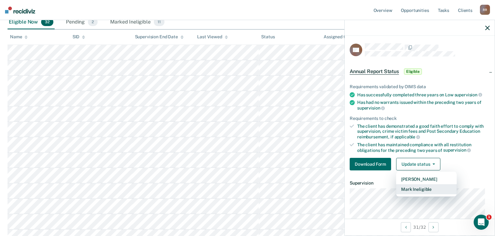
click at [422, 189] on button "Mark Ineligible" at bounding box center [426, 189] width 61 height 10
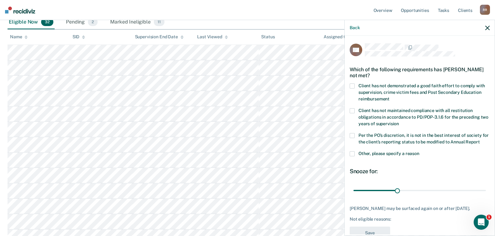
click at [353, 86] on span at bounding box center [351, 85] width 5 height 5
click at [389, 97] on input "Client has not demonstrated a good faith effort to comply with supervision, cri…" at bounding box center [389, 97] width 0 height 0
click at [352, 133] on span at bounding box center [351, 135] width 5 height 5
click at [479, 140] on input "Per the PO’s discretion, it is not in the best interest of society for the clie…" at bounding box center [479, 140] width 0 height 0
click at [353, 156] on span at bounding box center [351, 153] width 5 height 5
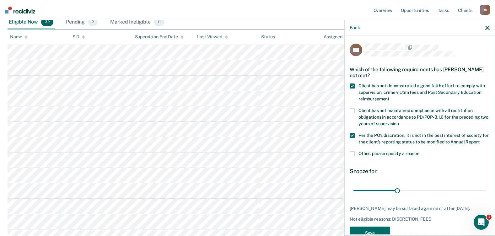
click at [419, 151] on input "Other, please specify a reason" at bounding box center [419, 151] width 0 height 0
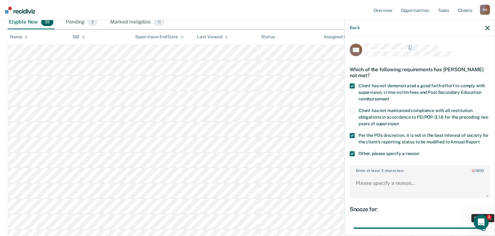
drag, startPoint x: 395, startPoint y: 232, endPoint x: 489, endPoint y: 235, distance: 93.5
type input "90"
click at [479, 224] on input "range" at bounding box center [419, 228] width 132 height 11
click at [391, 188] on textarea "Enter at least 3 characters 0 / 1600" at bounding box center [419, 185] width 139 height 23
click at [393, 190] on textarea "Client has had 3 positive UAs in the last" at bounding box center [419, 185] width 139 height 23
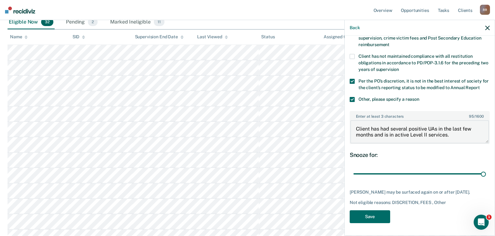
scroll to position [66, 0]
type textarea "Client has had several positive UAs in the last few months and is in active Lev…"
click at [368, 219] on button "Save" at bounding box center [369, 216] width 40 height 13
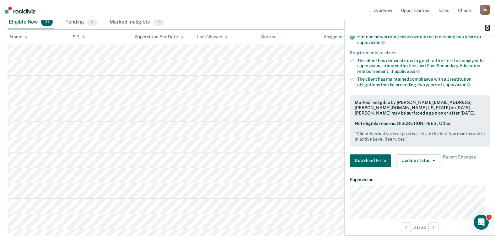
click at [479, 27] on icon "button" at bounding box center [487, 28] width 4 height 4
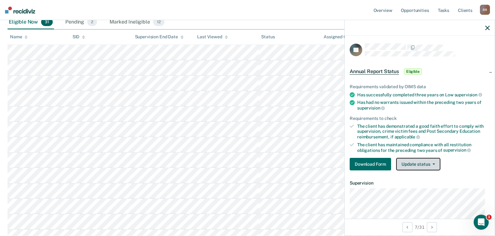
click at [412, 164] on button "Update status" at bounding box center [418, 164] width 44 height 13
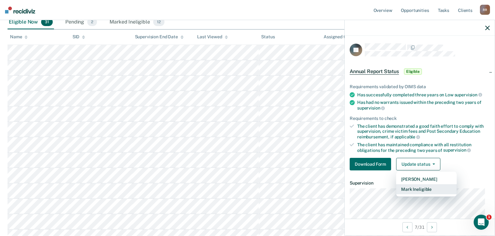
click at [420, 191] on button "Mark Ineligible" at bounding box center [426, 189] width 61 height 10
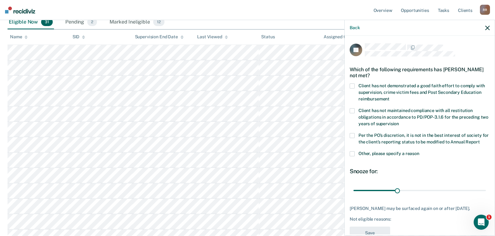
click at [353, 86] on span at bounding box center [351, 85] width 5 height 5
click at [389, 97] on input "Client has not demonstrated a good faith effort to comply with supervision, cri…" at bounding box center [389, 97] width 0 height 0
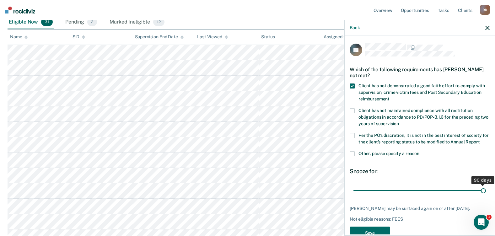
drag, startPoint x: 397, startPoint y: 195, endPoint x: 498, endPoint y: 194, distance: 101.0
type input "90"
click at [479, 194] on input "range" at bounding box center [419, 190] width 132 height 11
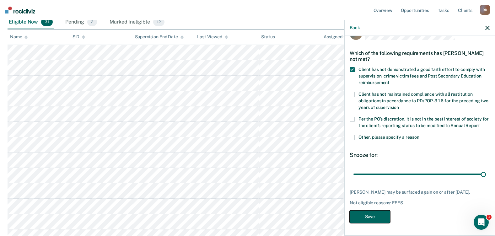
click at [361, 216] on button "Save" at bounding box center [369, 216] width 40 height 13
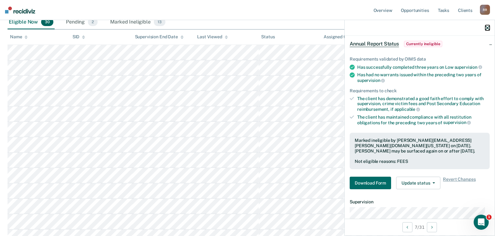
click at [479, 27] on icon "button" at bounding box center [487, 28] width 4 height 4
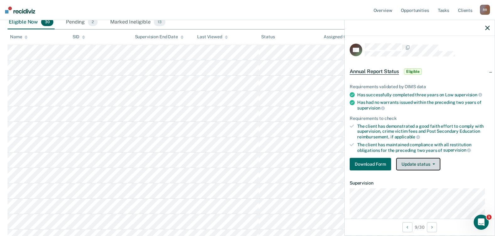
click at [411, 162] on button "Update status" at bounding box center [418, 164] width 44 height 13
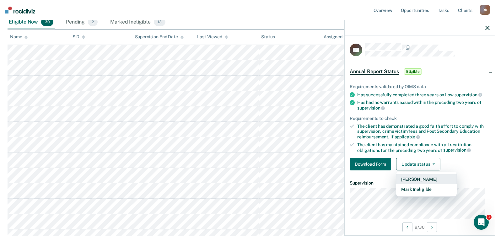
click at [412, 177] on button "[PERSON_NAME]" at bounding box center [426, 179] width 61 height 10
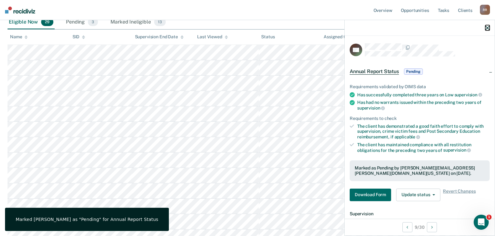
click at [479, 26] on icon "button" at bounding box center [487, 28] width 4 height 4
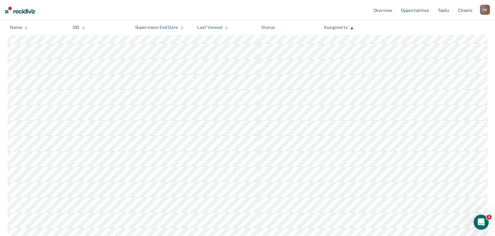
scroll to position [220, 0]
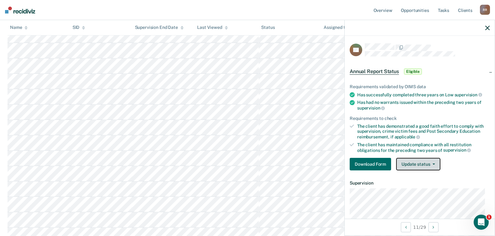
click at [432, 165] on button "Update status" at bounding box center [418, 164] width 44 height 13
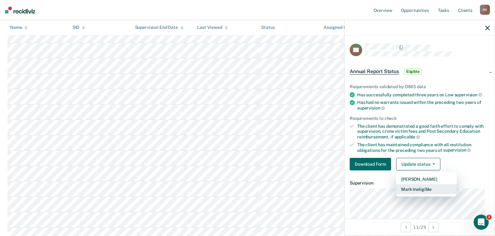
click at [422, 186] on button "Mark Ineligible" at bounding box center [426, 189] width 61 height 10
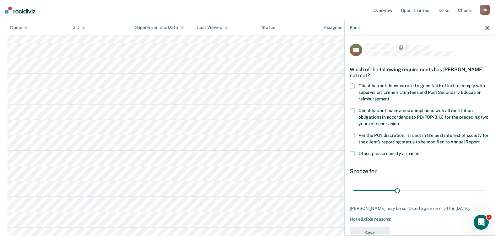
click at [352, 85] on span at bounding box center [351, 85] width 5 height 5
click at [389, 97] on input "Client has not demonstrated a good faith effort to comply with supervision, cri…" at bounding box center [389, 97] width 0 height 0
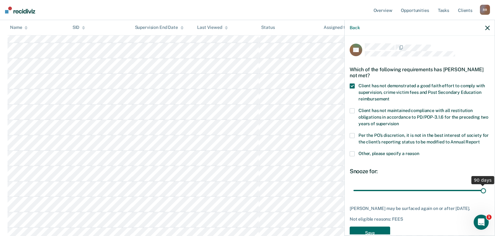
drag, startPoint x: 396, startPoint y: 198, endPoint x: 493, endPoint y: 198, distance: 97.5
type input "90"
click at [485, 196] on input "range" at bounding box center [419, 190] width 132 height 11
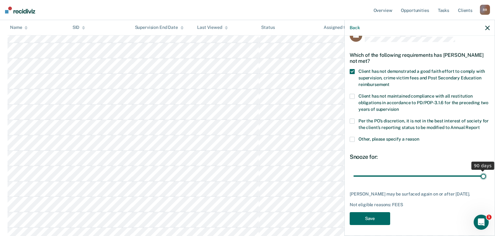
scroll to position [22, 0]
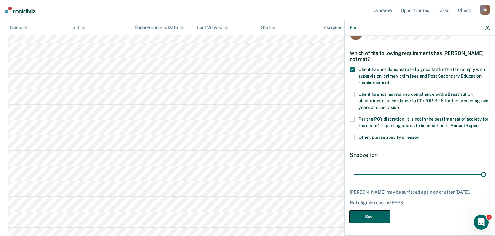
click at [361, 212] on button "Save" at bounding box center [369, 216] width 40 height 13
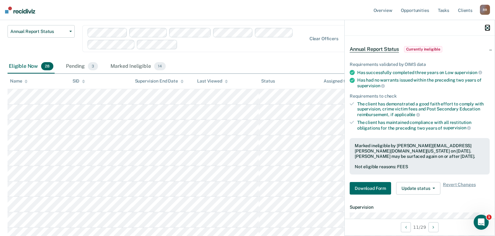
click at [487, 27] on icon "button" at bounding box center [487, 28] width 4 height 4
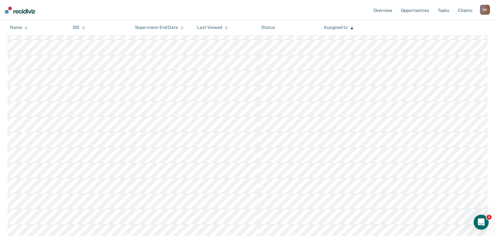
scroll to position [269, 0]
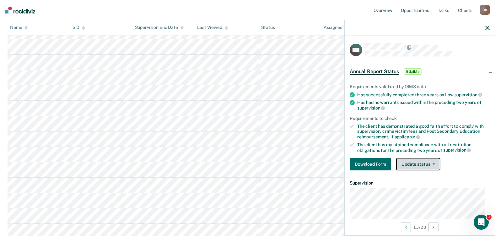
click at [424, 162] on button "Update status" at bounding box center [418, 164] width 44 height 13
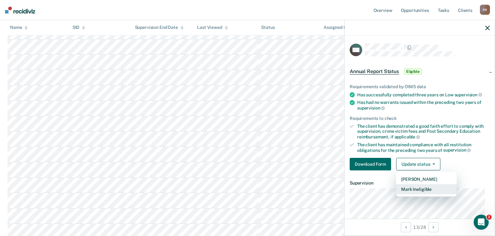
click at [419, 189] on button "Mark Ineligible" at bounding box center [426, 189] width 61 height 10
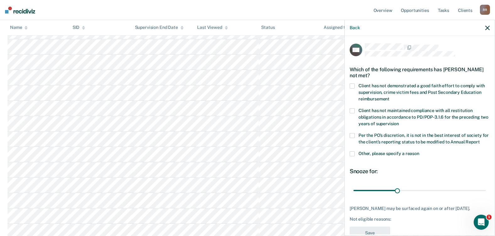
click at [353, 156] on span at bounding box center [351, 153] width 5 height 5
click at [419, 151] on input "Other, please specify a reason" at bounding box center [419, 151] width 0 height 0
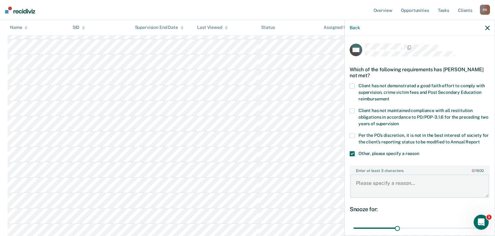
click at [383, 193] on textarea "Enter at least 3 characters 0 / 1600" at bounding box center [419, 185] width 139 height 23
type textarea "Client has pending charges"
drag, startPoint x: 396, startPoint y: 234, endPoint x: 488, endPoint y: 235, distance: 91.9
type input "90"
click at [485, 234] on input "range" at bounding box center [419, 228] width 132 height 11
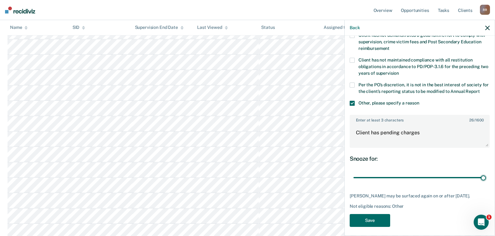
scroll to position [63, 0]
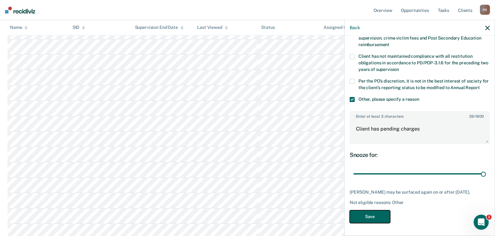
click at [364, 218] on button "Save" at bounding box center [369, 216] width 40 height 13
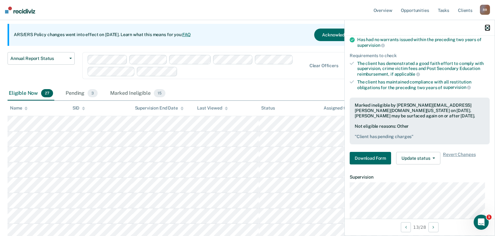
click at [488, 29] on icon "button" at bounding box center [487, 28] width 4 height 4
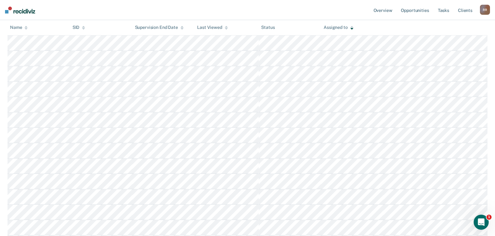
scroll to position [274, 0]
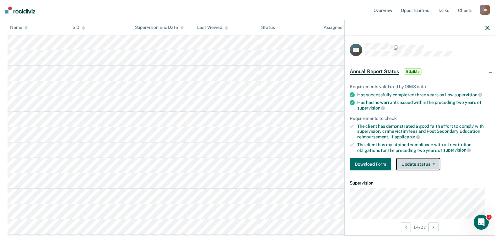
click at [420, 162] on button "Update status" at bounding box center [418, 164] width 44 height 13
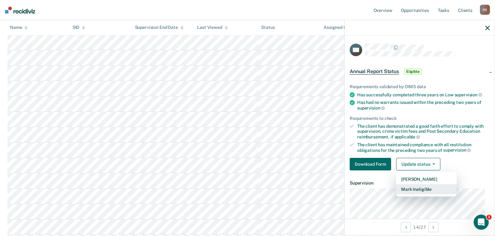
click at [423, 185] on button "Mark Ineligible" at bounding box center [426, 189] width 61 height 10
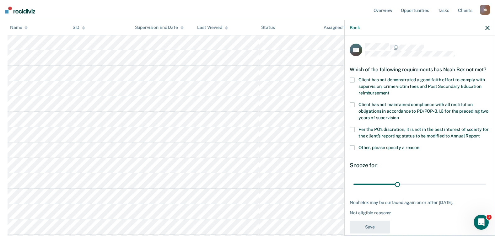
click at [352, 77] on div "Which of the following requirements has Noah Box not met?" at bounding box center [419, 69] width 140 height 16
click at [352, 82] on span at bounding box center [351, 79] width 5 height 5
click at [389, 91] on input "Client has not demonstrated a good faith effort to comply with supervision, cri…" at bounding box center [389, 91] width 0 height 0
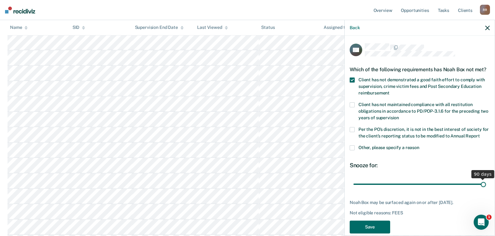
drag, startPoint x: 399, startPoint y: 197, endPoint x: 501, endPoint y: 198, distance: 101.9
type input "90"
click at [485, 190] on input "range" at bounding box center [419, 184] width 132 height 11
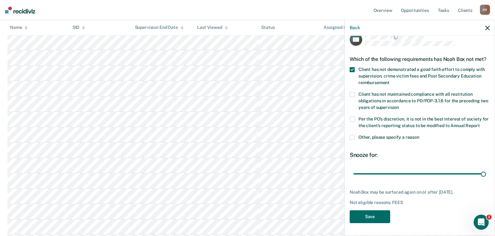
click at [381, 224] on div "NB Which of the following requirements has Noah Box not met? Client has not dem…" at bounding box center [419, 130] width 140 height 194
click at [379, 213] on button "Save" at bounding box center [369, 216] width 40 height 13
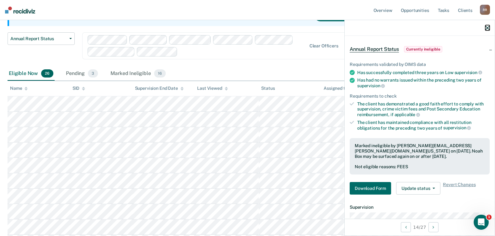
click at [487, 26] on icon "button" at bounding box center [487, 28] width 4 height 4
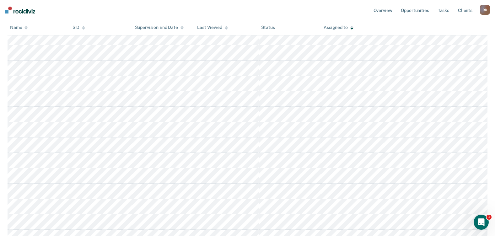
scroll to position [294, 0]
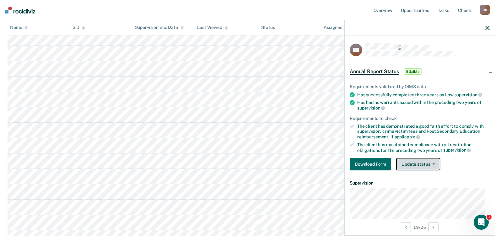
click at [420, 163] on button "Update status" at bounding box center [418, 164] width 44 height 13
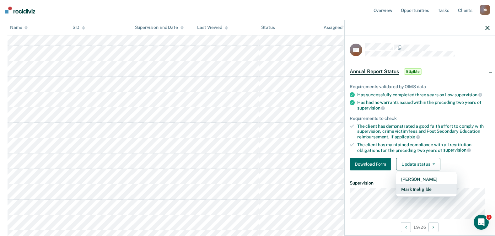
click at [424, 188] on button "Mark Ineligible" at bounding box center [426, 189] width 61 height 10
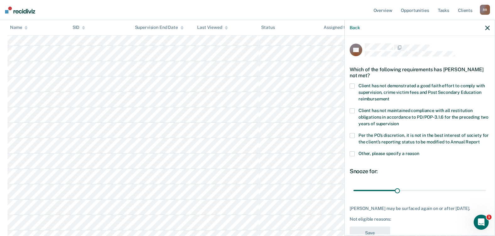
click at [353, 86] on span at bounding box center [351, 85] width 5 height 5
click at [389, 97] on input "Client has not demonstrated a good faith effort to comply with supervision, cri…" at bounding box center [389, 97] width 0 height 0
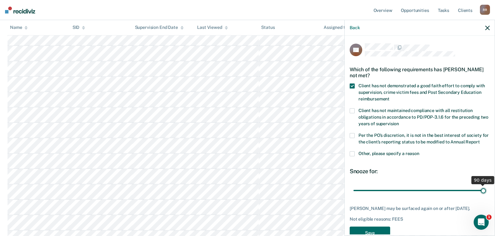
drag, startPoint x: 395, startPoint y: 196, endPoint x: 510, endPoint y: 199, distance: 114.8
type input "90"
click at [485, 196] on input "range" at bounding box center [419, 190] width 132 height 11
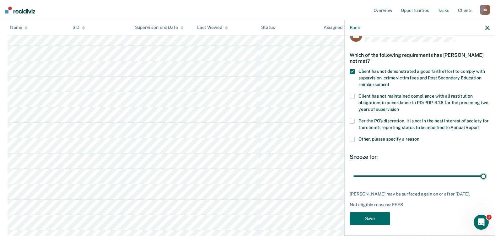
scroll to position [22, 0]
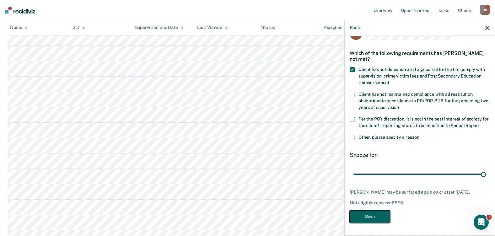
click at [366, 219] on button "Save" at bounding box center [369, 216] width 40 height 13
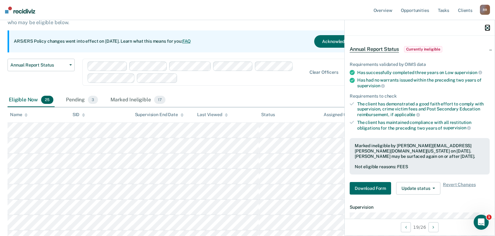
click at [486, 28] on icon "button" at bounding box center [487, 28] width 4 height 4
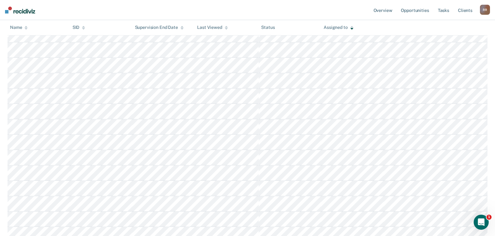
scroll to position [236, 0]
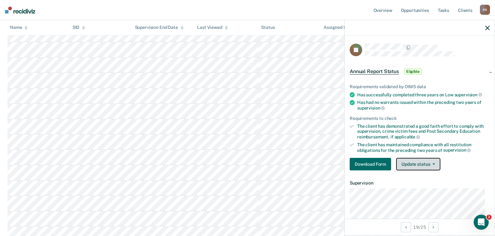
click at [422, 165] on button "Update status" at bounding box center [418, 164] width 44 height 13
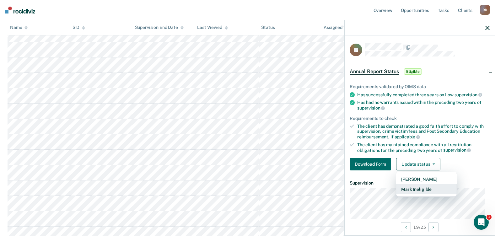
click at [422, 185] on button "Mark Ineligible" at bounding box center [426, 189] width 61 height 10
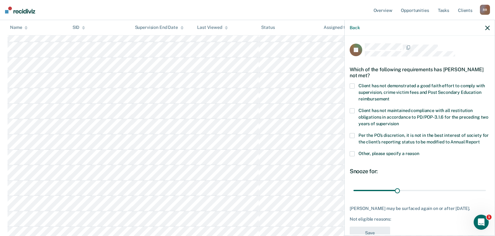
click at [352, 156] on span at bounding box center [351, 153] width 5 height 5
click at [419, 151] on input "Other, please specify a reason" at bounding box center [419, 151] width 0 height 0
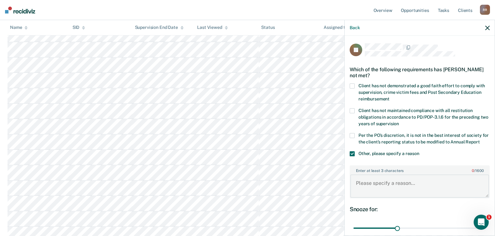
click at [390, 192] on textarea "Enter at least 3 characters 0 / 1600" at bounding box center [419, 185] width 139 height 23
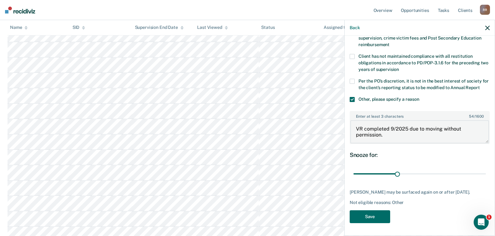
scroll to position [60, 0]
type textarea "VR completed 9/2025 due to moving without permission."
drag, startPoint x: 394, startPoint y: 174, endPoint x: 491, endPoint y: 179, distance: 97.3
type input "90"
click at [485, 179] on input "range" at bounding box center [419, 173] width 132 height 11
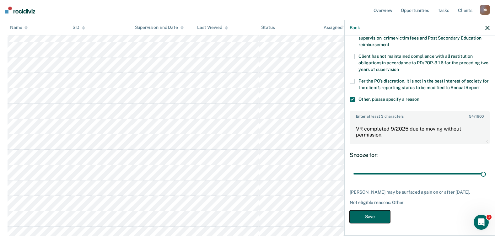
click at [368, 218] on button "Save" at bounding box center [369, 216] width 40 height 13
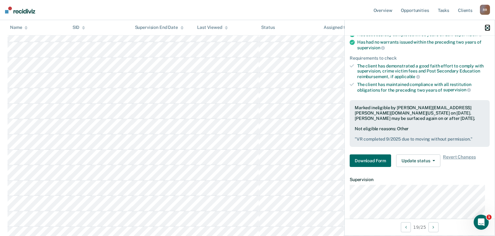
click at [488, 26] on icon "button" at bounding box center [487, 28] width 4 height 4
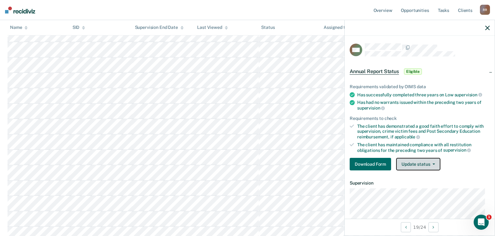
click at [435, 163] on button "Update status" at bounding box center [418, 164] width 44 height 13
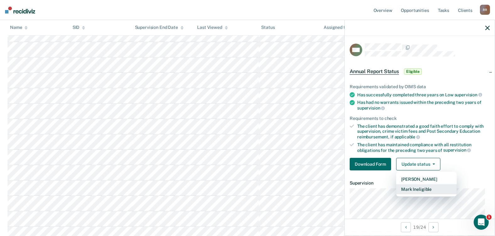
click at [430, 186] on button "Mark Ineligible" at bounding box center [426, 189] width 61 height 10
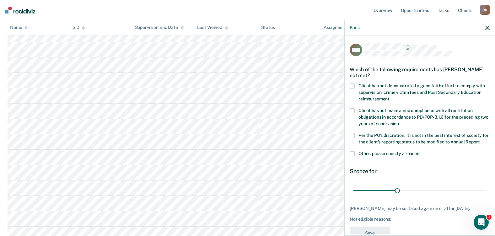
click at [351, 84] on span at bounding box center [351, 85] width 5 height 5
click at [389, 97] on input "Client has not demonstrated a good faith effort to comply with supervision, cri…" at bounding box center [389, 97] width 0 height 0
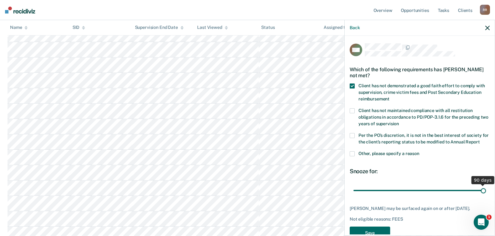
drag, startPoint x: 396, startPoint y: 196, endPoint x: 519, endPoint y: 209, distance: 123.6
type input "90"
click at [485, 196] on input "range" at bounding box center [419, 190] width 132 height 11
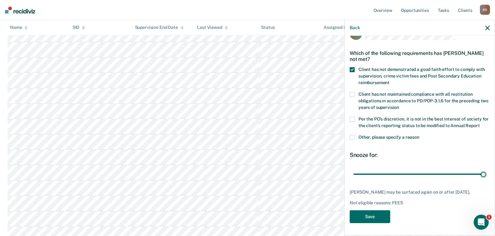
scroll to position [28, 0]
click at [376, 215] on button "Save" at bounding box center [369, 216] width 40 height 13
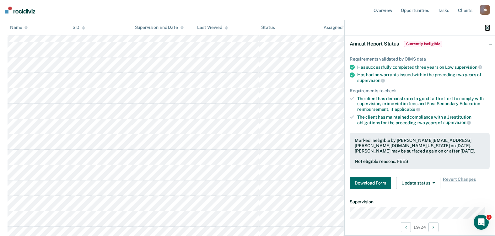
click at [489, 26] on icon "button" at bounding box center [487, 28] width 4 height 4
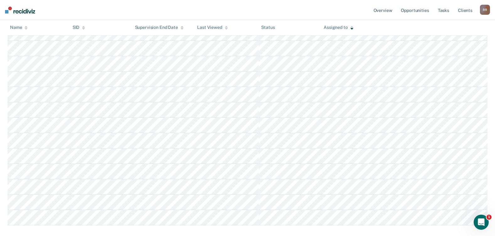
scroll to position [330, 0]
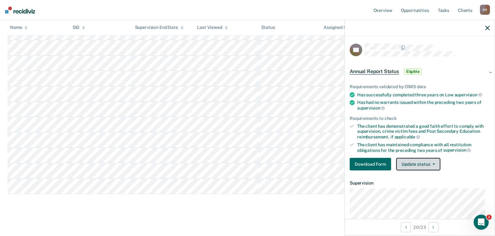
click at [438, 167] on button "Update status" at bounding box center [418, 164] width 44 height 13
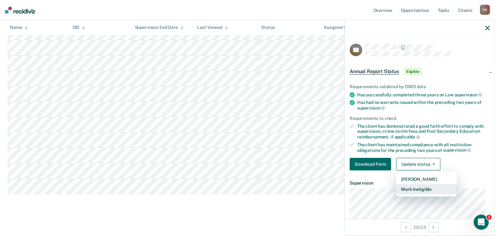
click at [427, 187] on button "Mark Ineligible" at bounding box center [426, 189] width 61 height 10
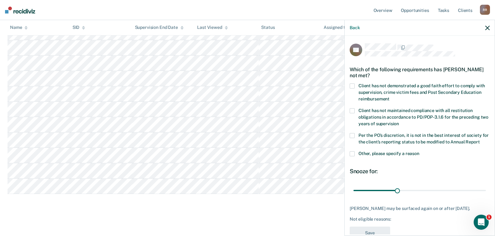
click at [352, 85] on span at bounding box center [351, 85] width 5 height 5
click at [389, 97] on input "Client has not demonstrated a good faith effort to comply with supervision, cri…" at bounding box center [389, 97] width 0 height 0
drag, startPoint x: 353, startPoint y: 134, endPoint x: 354, endPoint y: 145, distance: 11.3
click at [353, 134] on span at bounding box center [351, 135] width 5 height 5
click at [479, 140] on input "Per the PO’s discretion, it is not in the best interest of society for the clie…" at bounding box center [479, 140] width 0 height 0
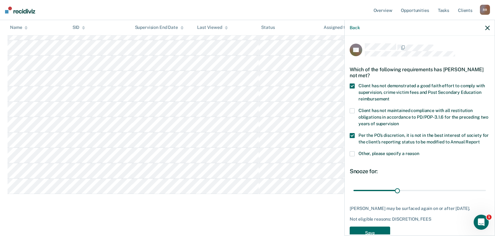
click at [354, 156] on span at bounding box center [351, 153] width 5 height 5
click at [419, 151] on input "Other, please specify a reason" at bounding box center [419, 151] width 0 height 0
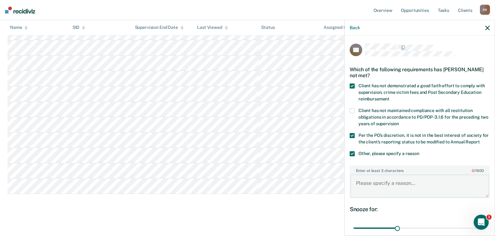
click at [383, 189] on textarea "Enter at least 3 characters 0 / 1600" at bounding box center [419, 185] width 139 height 23
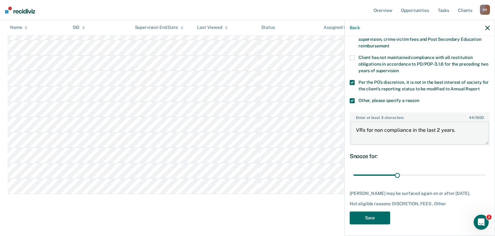
scroll to position [60, 0]
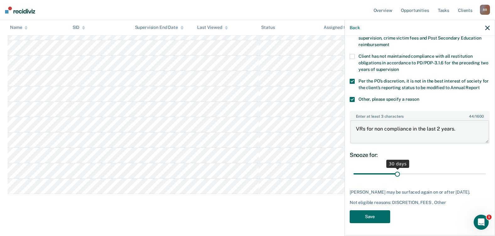
type textarea "VRs for non compliance in the last 2 years."
drag, startPoint x: 417, startPoint y: 176, endPoint x: 502, endPoint y: 175, distance: 85.0
type input "90"
click at [485, 175] on input "range" at bounding box center [419, 173] width 132 height 11
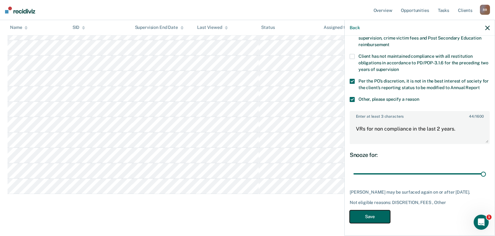
click at [366, 218] on button "Save" at bounding box center [369, 216] width 40 height 13
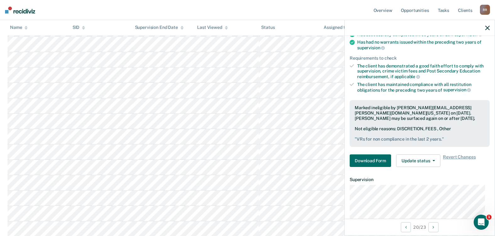
scroll to position [318, 0]
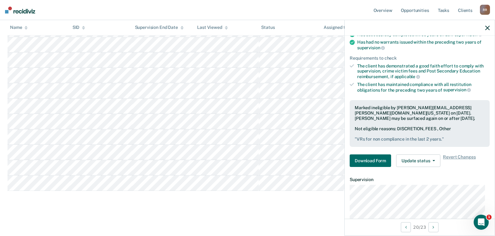
click at [491, 25] on div at bounding box center [419, 28] width 150 height 16
click at [487, 25] on button "button" at bounding box center [487, 27] width 4 height 5
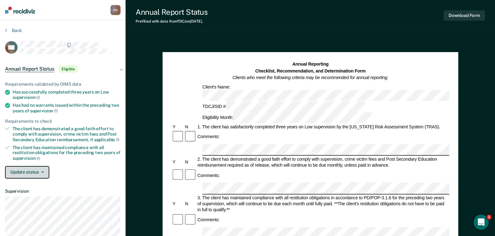
click at [35, 176] on button "Update status" at bounding box center [27, 172] width 44 height 13
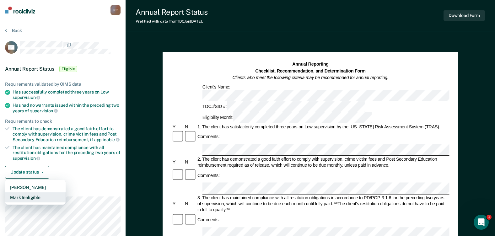
click at [40, 195] on button "Mark Ineligible" at bounding box center [35, 197] width 61 height 10
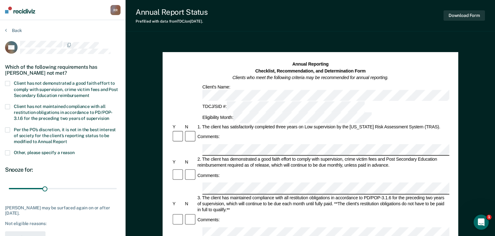
click at [6, 83] on span at bounding box center [7, 83] width 5 height 5
click at [89, 93] on input "Client has not demonstrated a good faith effort to comply with supervision, cri…" at bounding box center [89, 93] width 0 height 0
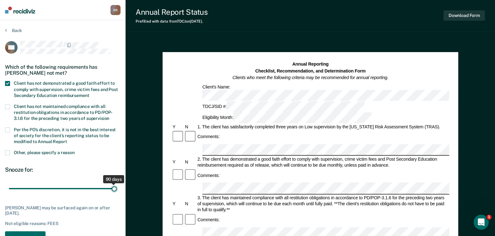
drag, startPoint x: 46, startPoint y: 186, endPoint x: 141, endPoint y: 194, distance: 95.4
type input "90"
click at [117, 194] on input "range" at bounding box center [63, 188] width 108 height 11
click at [38, 232] on button "Save" at bounding box center [25, 237] width 40 height 13
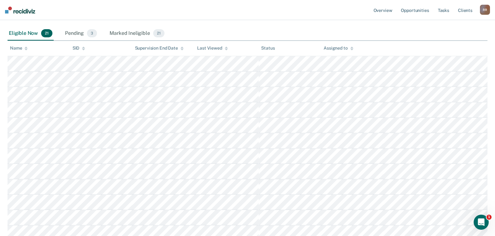
scroll to position [20, 0]
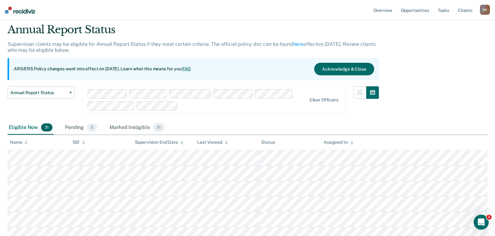
click at [336, 144] on div "Assigned to" at bounding box center [337, 142] width 29 height 5
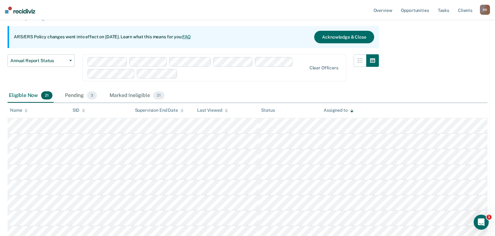
scroll to position [51, 0]
click at [106, 96] on div "Eligible Now 21 Pending 3 Marked Ineligible 21" at bounding box center [87, 96] width 158 height 14
click at [120, 97] on div "Marked Ineligible 21" at bounding box center [136, 96] width 57 height 14
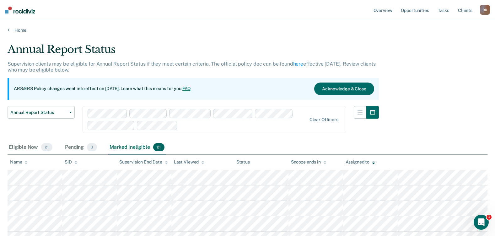
scroll to position [0, 0]
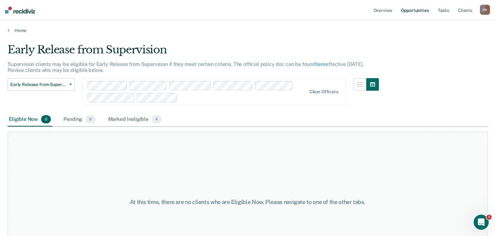
click at [419, 13] on link "Opportunities" at bounding box center [414, 10] width 30 height 20
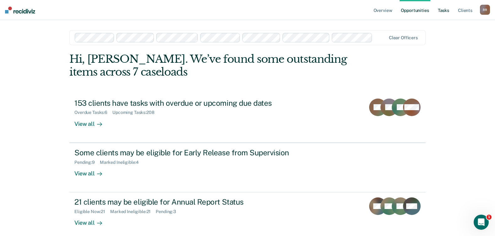
click at [446, 12] on link "Tasks" at bounding box center [443, 10] width 14 height 20
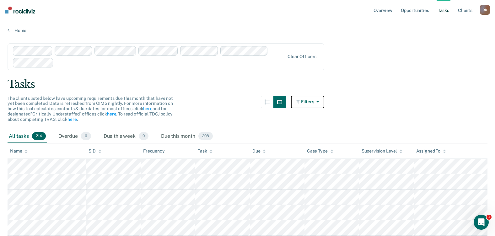
click at [319, 102] on icon "button" at bounding box center [316, 101] width 5 height 4
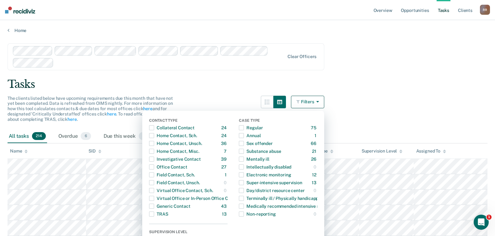
click at [365, 82] on div "Tasks" at bounding box center [248, 84] width 480 height 13
